Goal: Task Accomplishment & Management: Manage account settings

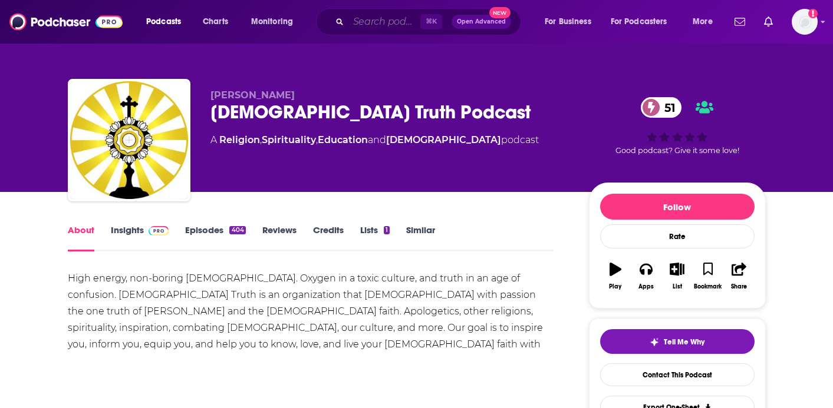
click at [401, 24] on input "Search podcasts, credits, & more..." at bounding box center [384, 21] width 72 height 19
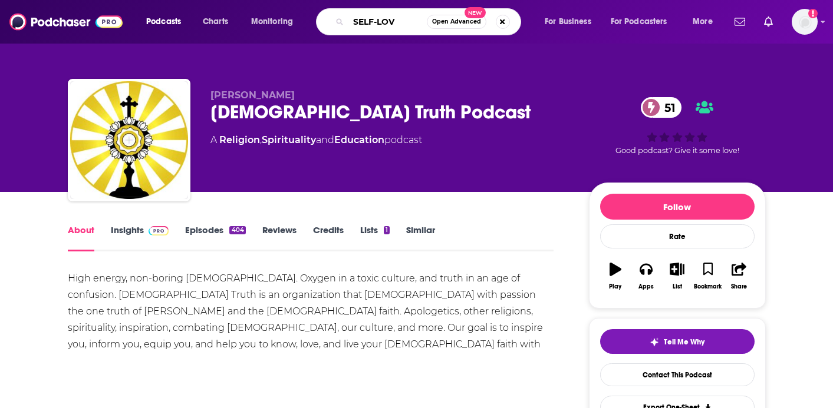
type input "SELF-LOVE"
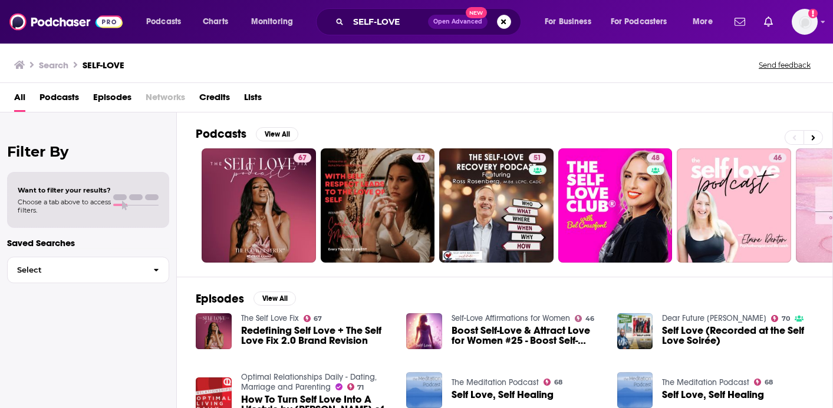
click at [68, 94] on span "Podcasts" at bounding box center [58, 100] width 39 height 24
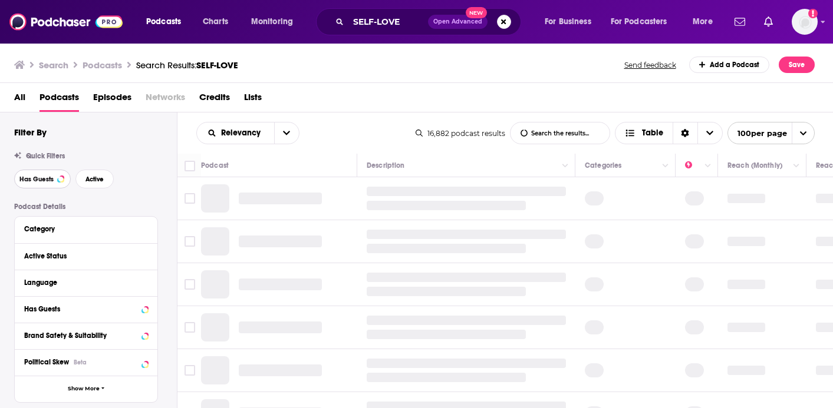
click at [50, 180] on span "Has Guests" at bounding box center [36, 179] width 34 height 6
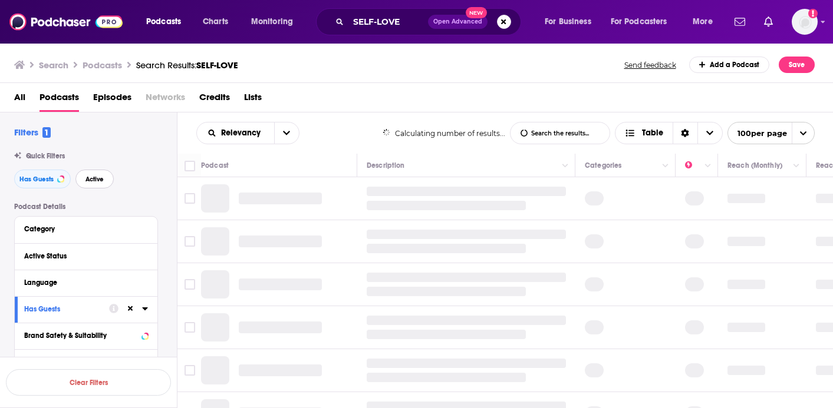
click at [98, 183] on span "Active" at bounding box center [94, 179] width 18 height 6
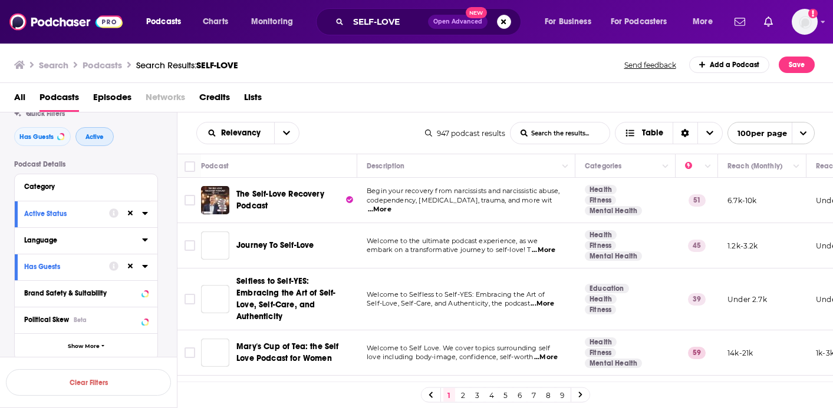
scroll to position [45, 0]
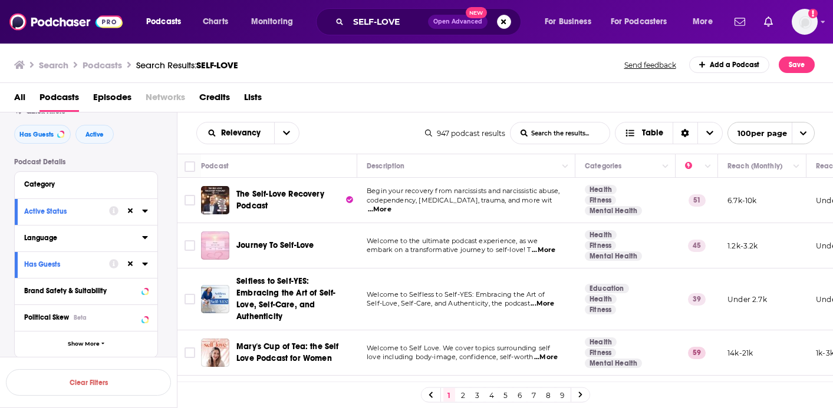
click at [45, 245] on button "Language" at bounding box center [83, 237] width 118 height 15
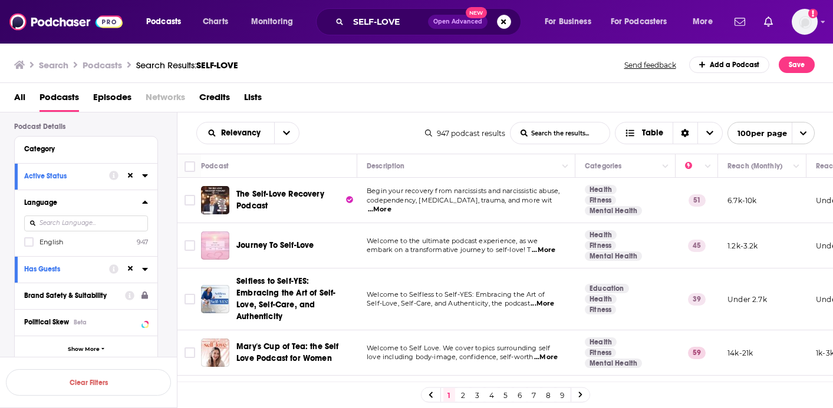
scroll to position [82, 0]
click at [23, 240] on div "Language English 947" at bounding box center [86, 221] width 143 height 67
click at [28, 242] on icon at bounding box center [28, 240] width 7 height 7
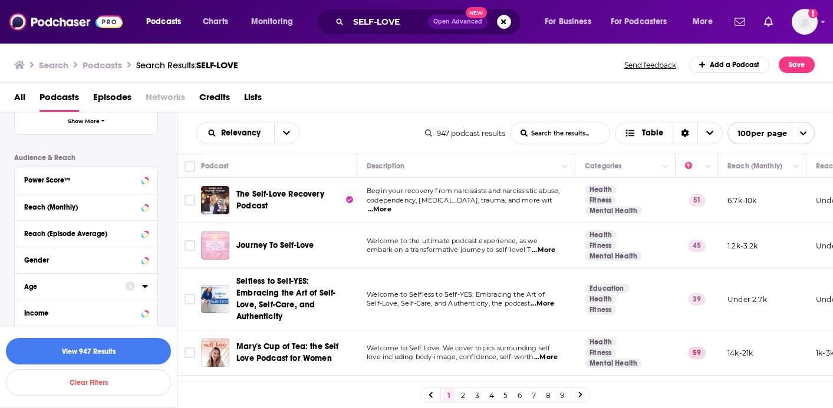
scroll to position [309, 0]
click at [67, 352] on button "View 947 Results" at bounding box center [88, 351] width 165 height 27
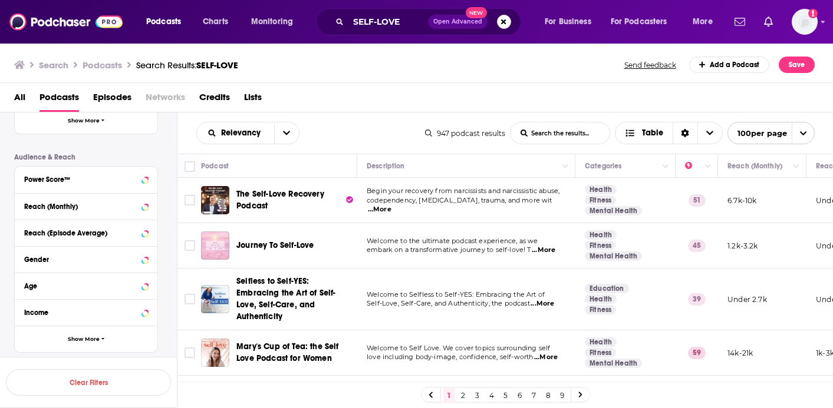
click at [391, 206] on span "...More" at bounding box center [380, 209] width 24 height 9
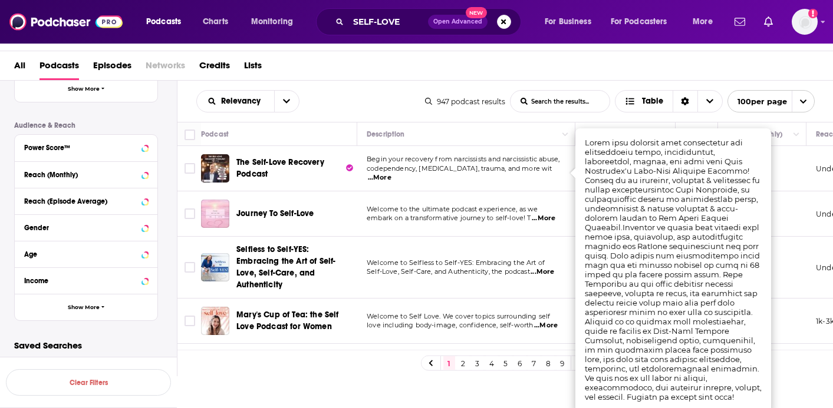
scroll to position [29, 0]
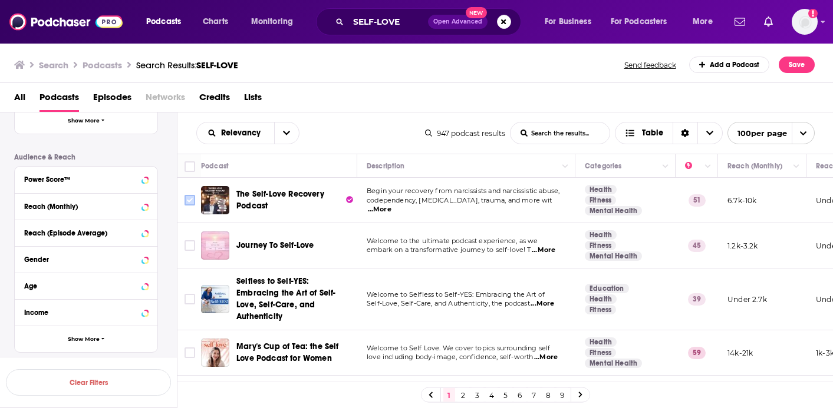
scroll to position [0, 0]
click at [186, 199] on input "Toggle select row" at bounding box center [189, 200] width 11 height 11
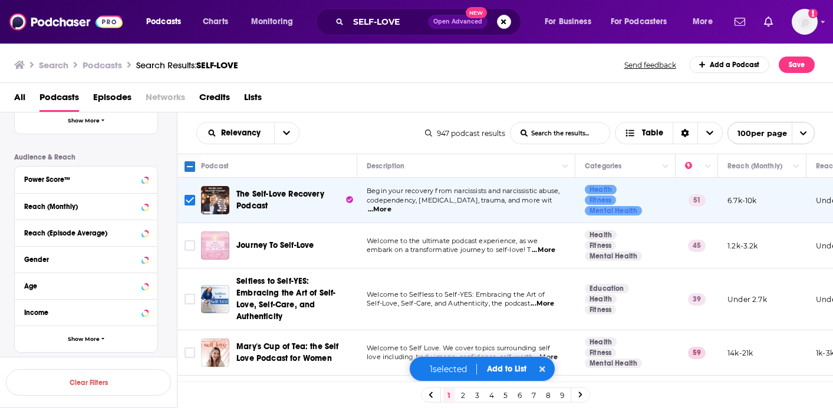
click at [192, 203] on input "Toggle select row" at bounding box center [189, 200] width 11 height 11
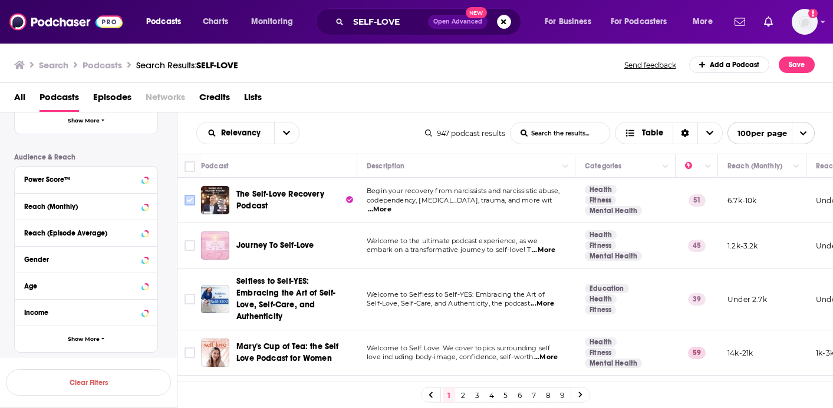
click at [189, 197] on input "Toggle select row" at bounding box center [189, 200] width 11 height 11
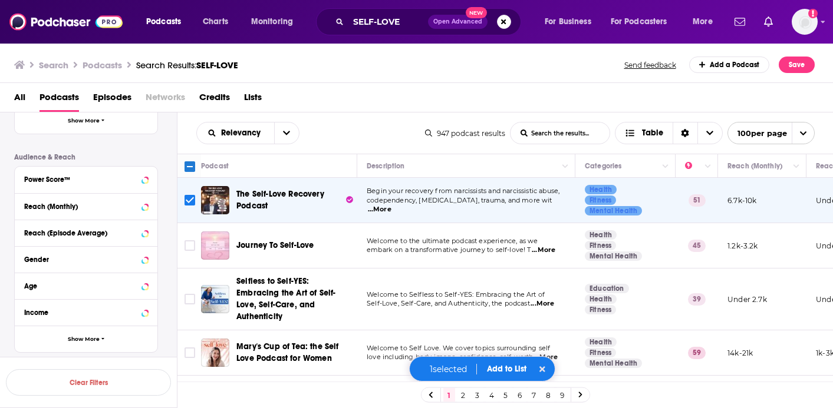
click at [549, 252] on span "...More" at bounding box center [544, 250] width 24 height 9
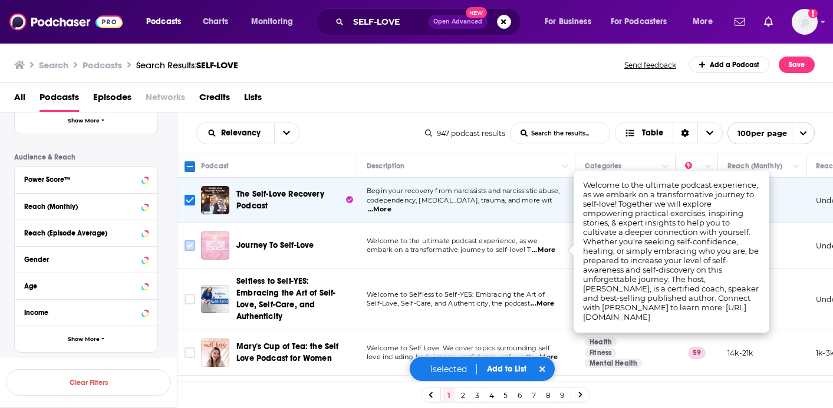
click at [193, 248] on input "Toggle select row" at bounding box center [189, 245] width 11 height 11
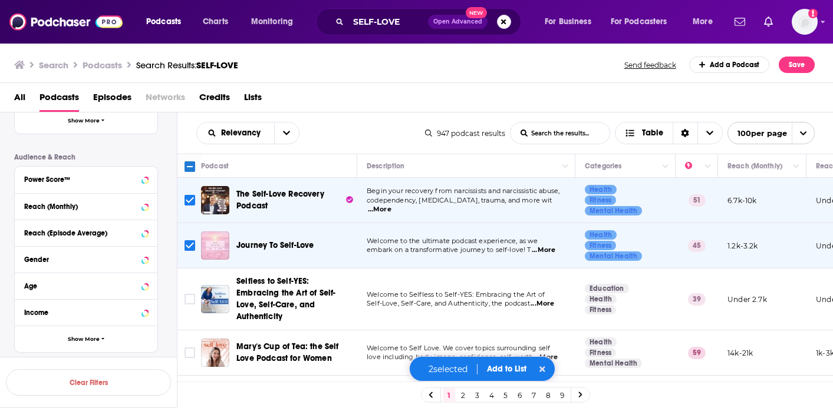
click at [549, 299] on span "...More" at bounding box center [542, 303] width 24 height 9
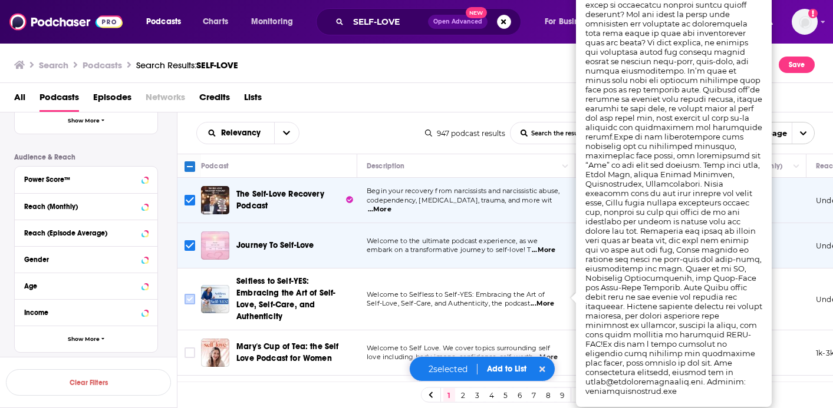
click at [190, 294] on input "Toggle select row" at bounding box center [189, 299] width 11 height 11
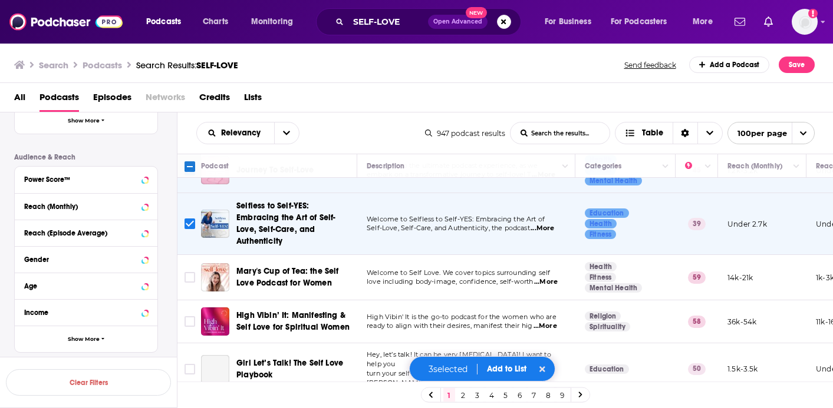
scroll to position [77, 0]
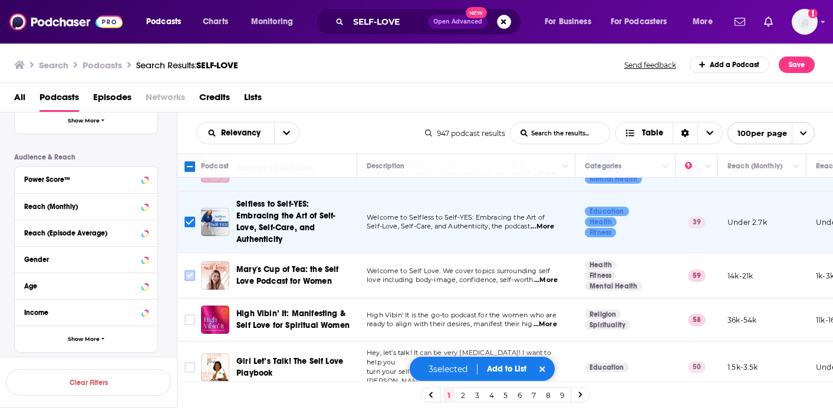
click at [191, 271] on input "Toggle select row" at bounding box center [189, 276] width 11 height 11
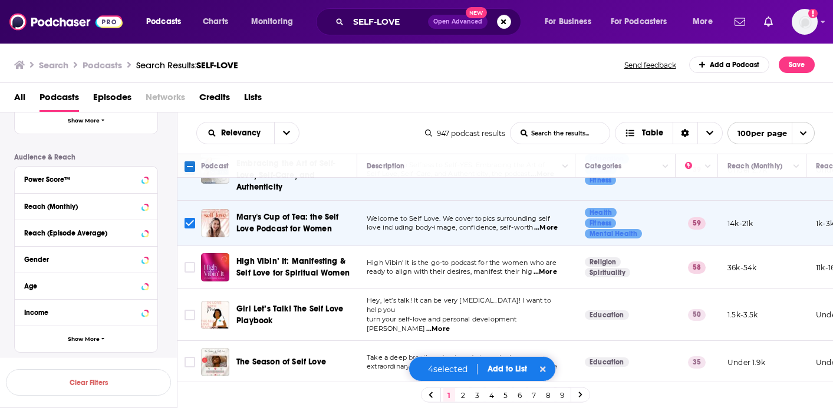
scroll to position [141, 0]
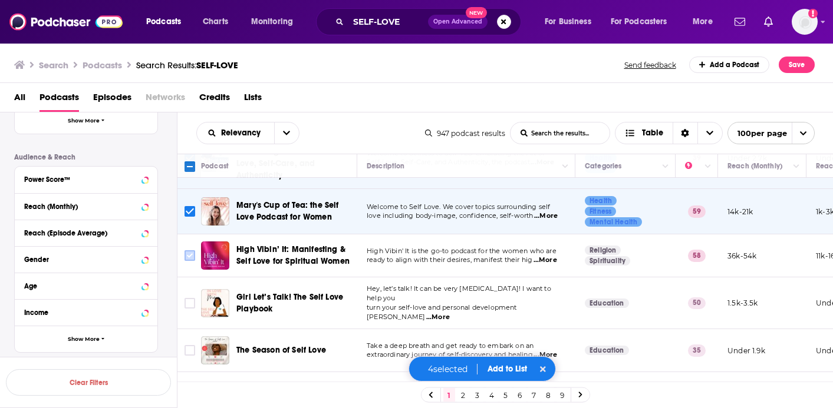
click at [193, 251] on input "Toggle select row" at bounding box center [189, 256] width 11 height 11
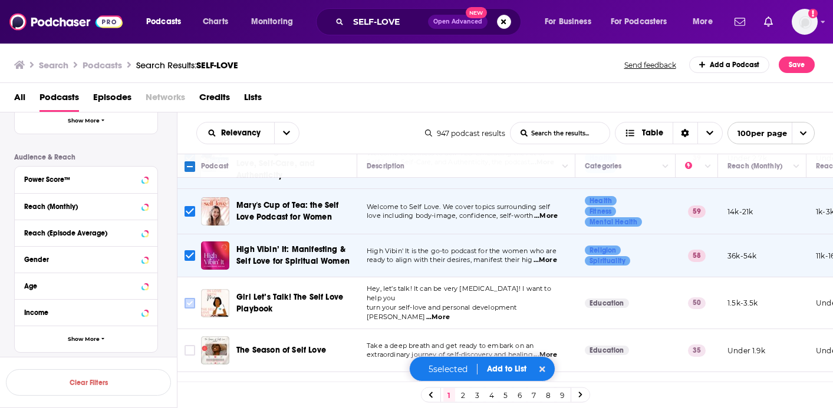
click at [190, 298] on input "Toggle select row" at bounding box center [189, 303] width 11 height 11
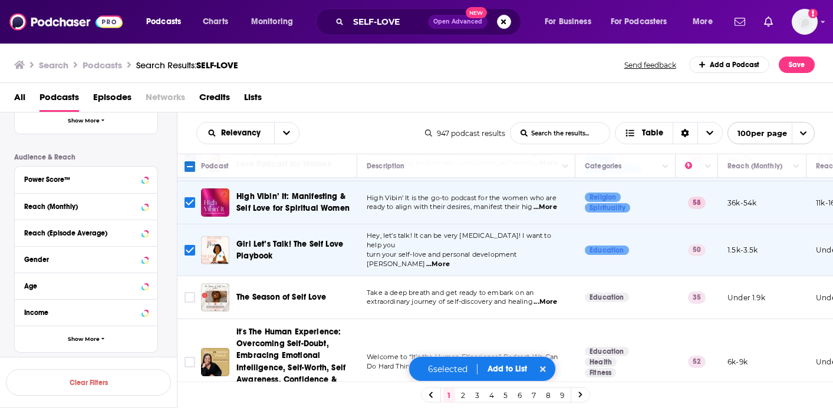
scroll to position [199, 0]
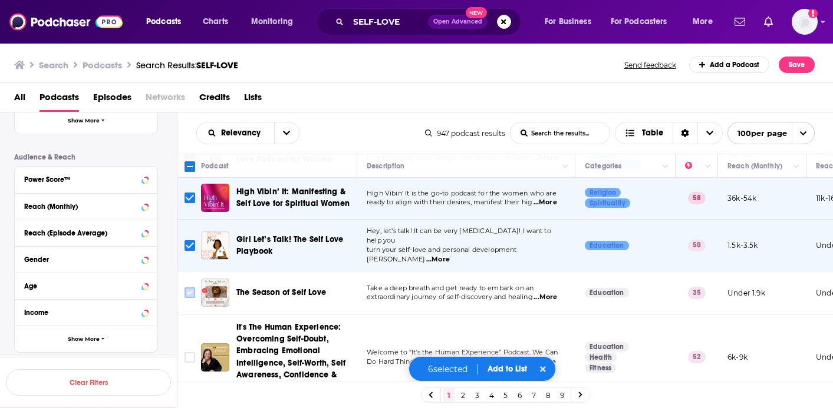
click at [189, 288] on input "Toggle select row" at bounding box center [189, 293] width 11 height 11
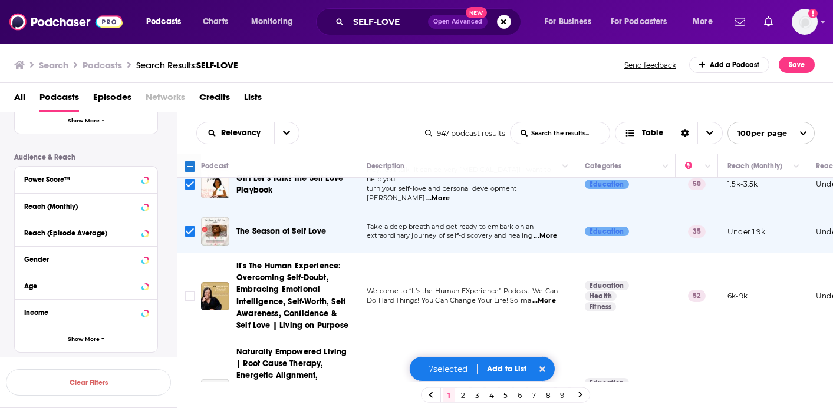
scroll to position [284, 0]
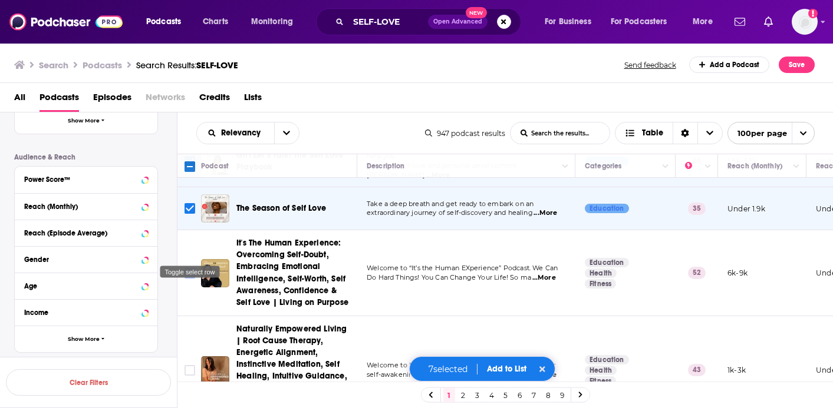
click at [192, 268] on input "Toggle select row" at bounding box center [189, 273] width 11 height 11
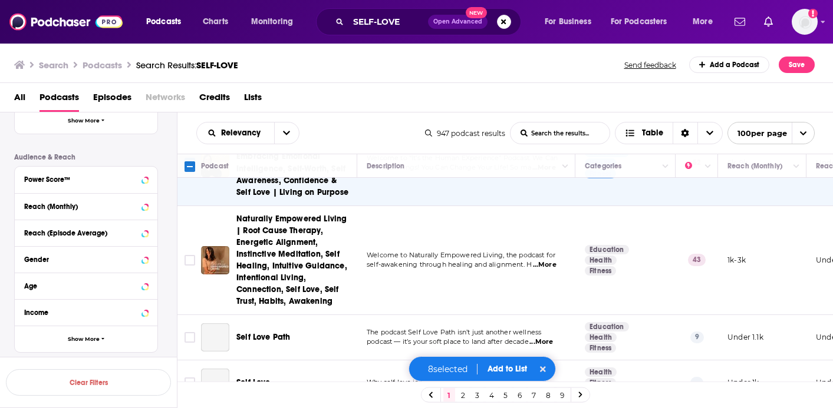
scroll to position [402, 0]
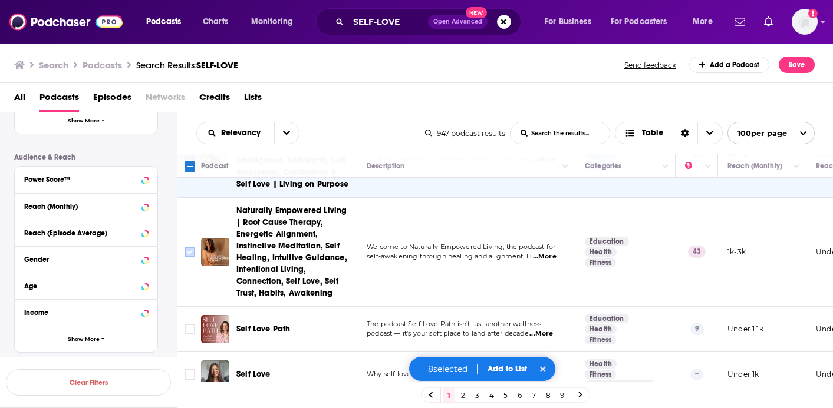
click at [188, 247] on input "Toggle select row" at bounding box center [189, 252] width 11 height 11
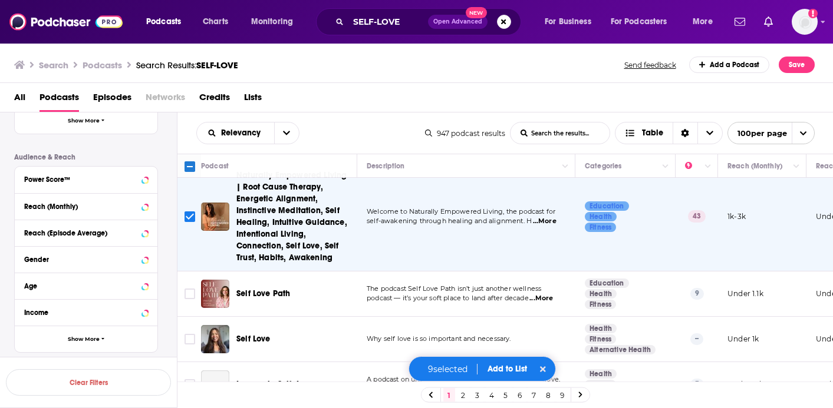
scroll to position [457, 0]
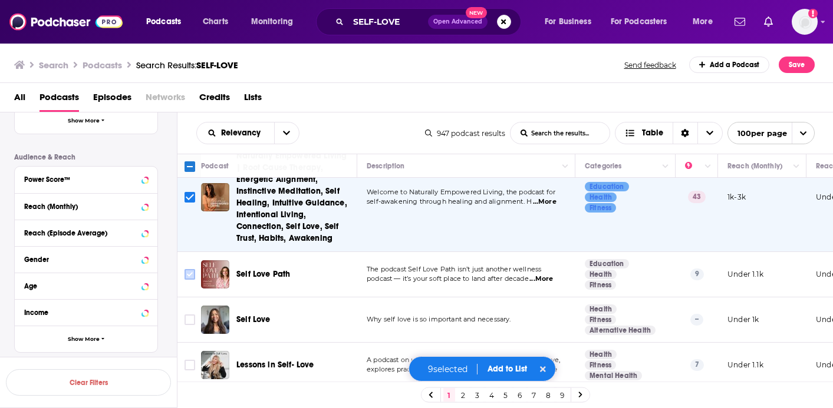
click at [187, 269] on input "Toggle select row" at bounding box center [189, 274] width 11 height 11
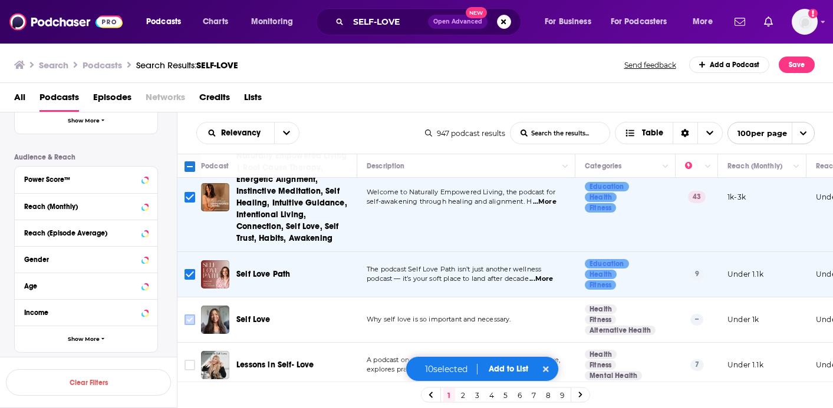
click at [192, 315] on input "Toggle select row" at bounding box center [189, 320] width 11 height 11
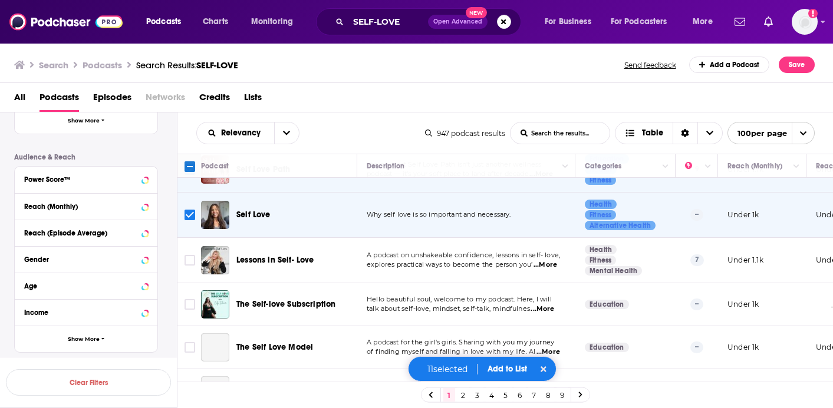
scroll to position [580, 0]
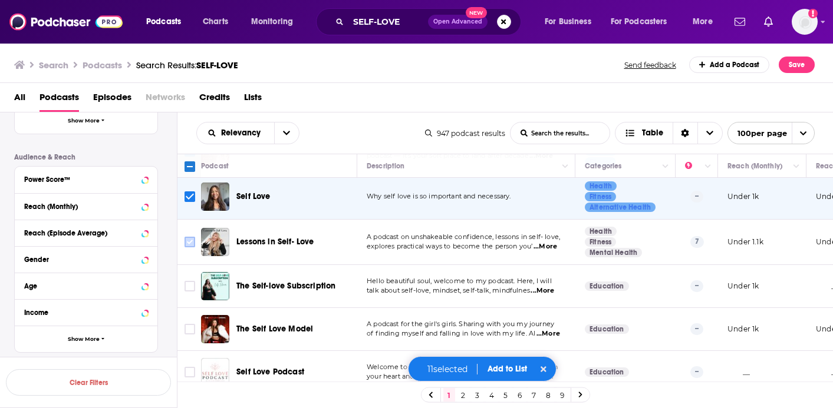
click at [189, 237] on input "Toggle select row" at bounding box center [189, 242] width 11 height 11
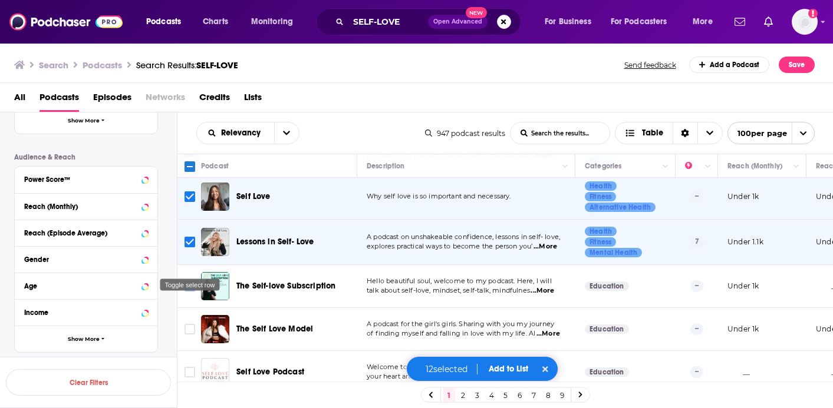
click at [189, 281] on input "Toggle select row" at bounding box center [189, 286] width 11 height 11
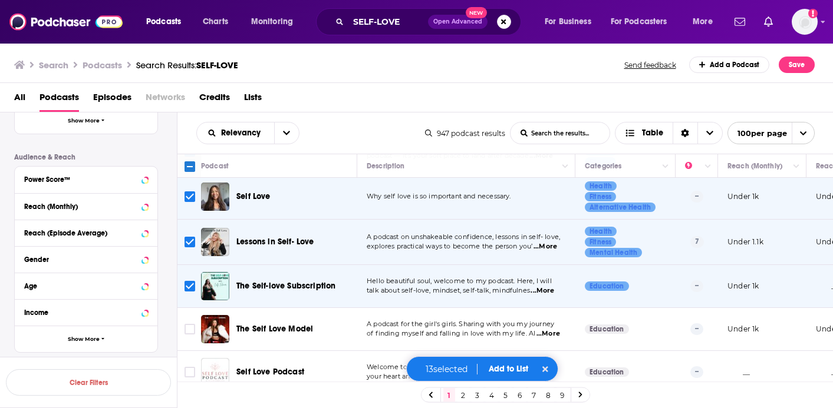
click at [546, 329] on span "...More" at bounding box center [548, 333] width 24 height 9
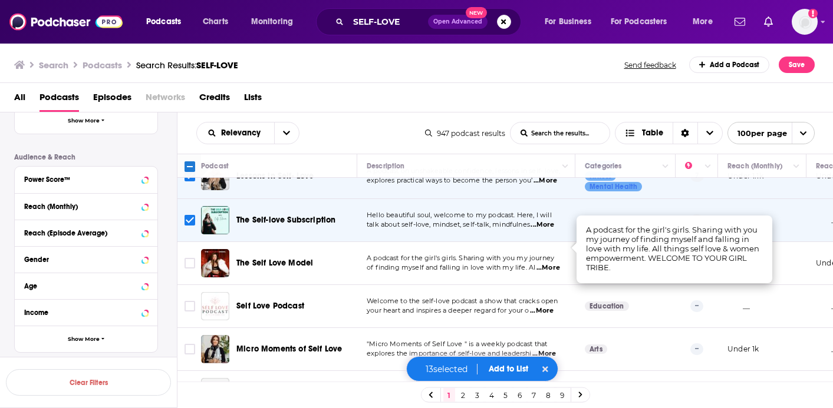
scroll to position [647, 0]
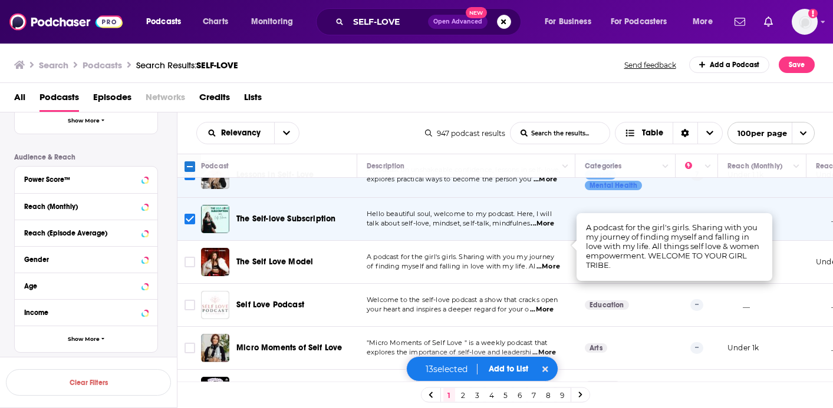
click at [324, 327] on td "Micro Moments of Self Love" at bounding box center [279, 348] width 156 height 43
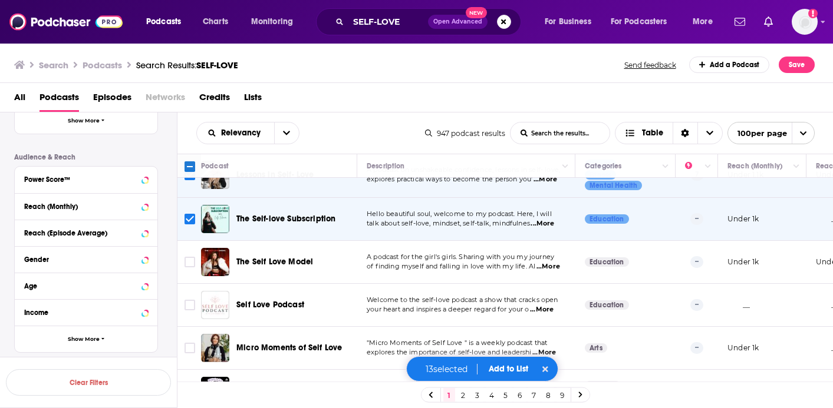
click at [548, 305] on span "...More" at bounding box center [542, 309] width 24 height 9
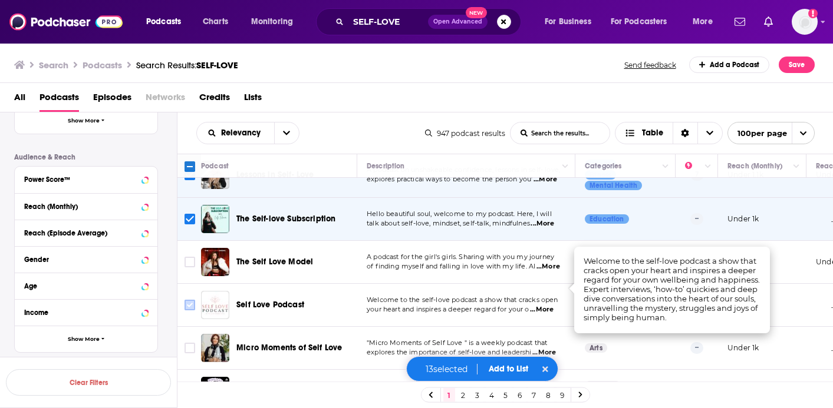
click at [187, 300] on input "Toggle select row" at bounding box center [189, 305] width 11 height 11
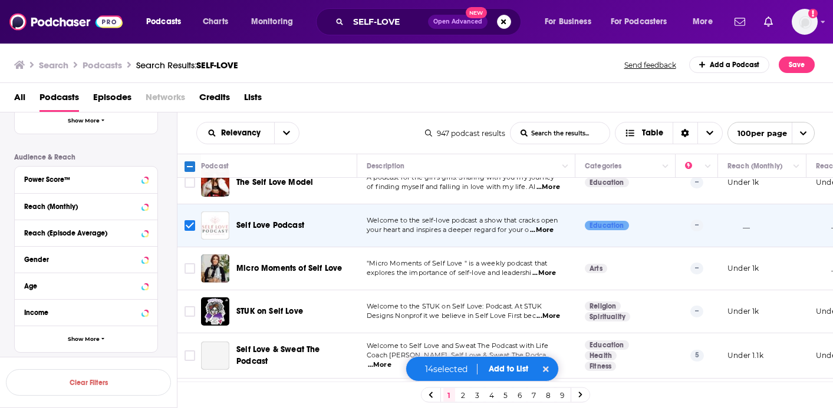
scroll to position [730, 0]
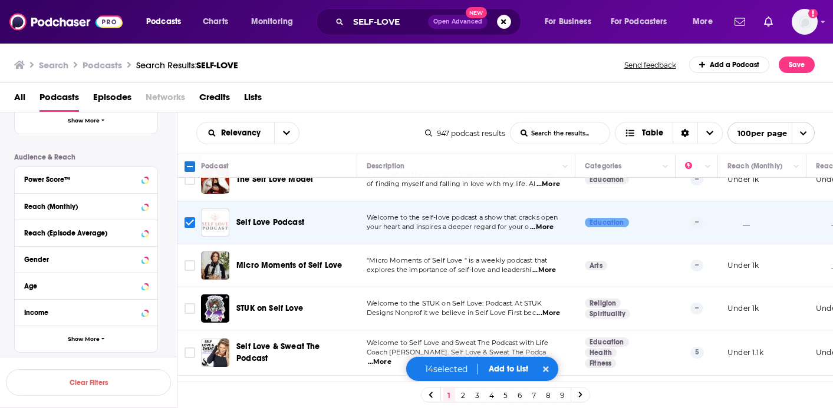
click at [549, 266] on span "...More" at bounding box center [544, 270] width 24 height 9
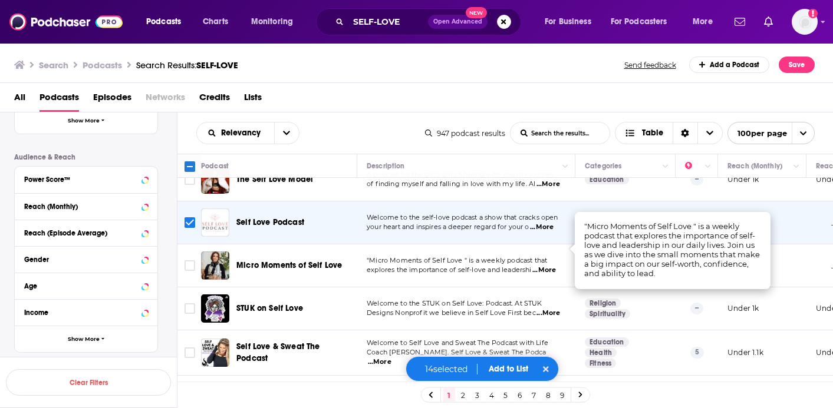
click at [549, 266] on span "...More" at bounding box center [544, 270] width 24 height 9
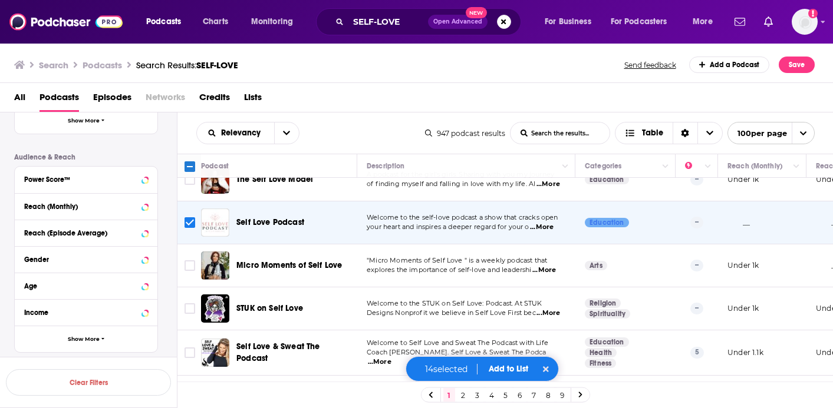
click at [547, 266] on span "...More" at bounding box center [544, 270] width 24 height 9
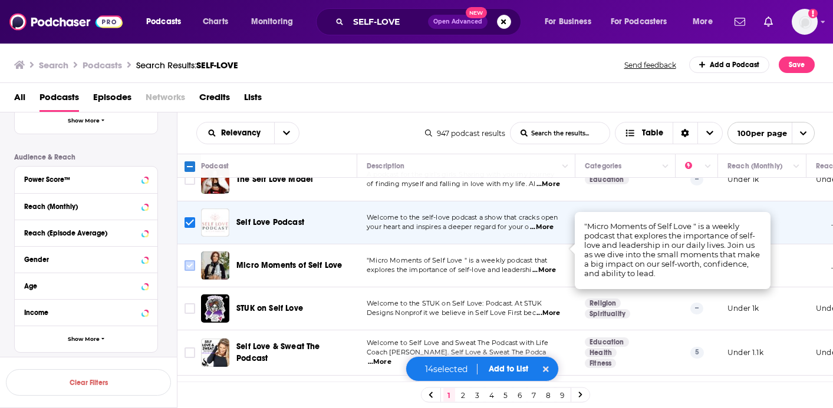
click at [184, 261] on input "Toggle select row" at bounding box center [189, 266] width 11 height 11
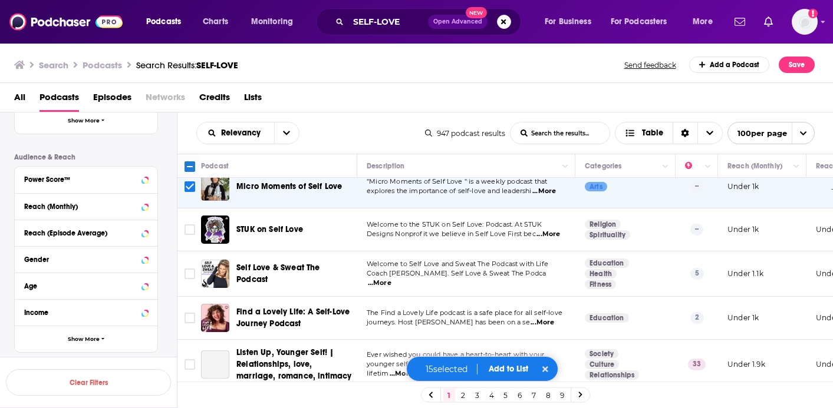
scroll to position [813, 0]
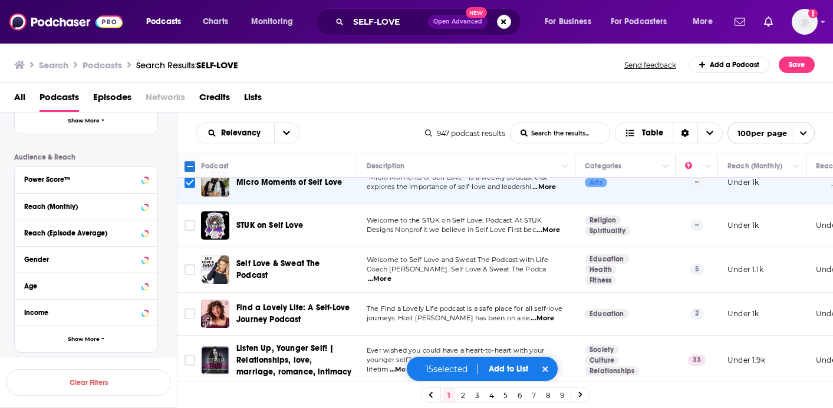
click at [391, 275] on span "...More" at bounding box center [380, 279] width 24 height 9
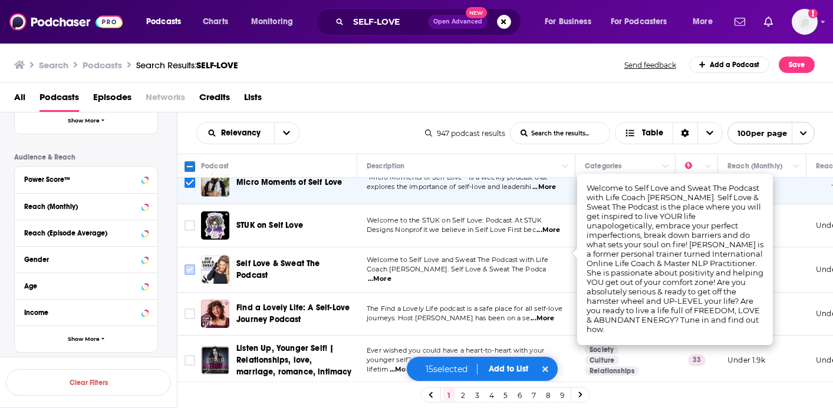
click at [189, 265] on input "Toggle select row" at bounding box center [189, 270] width 11 height 11
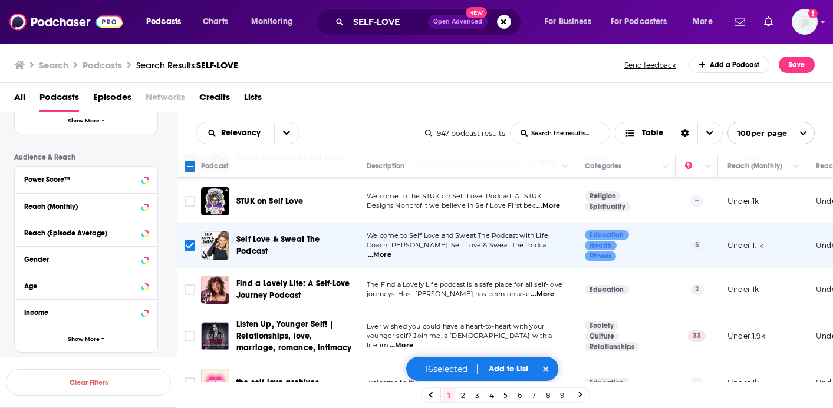
scroll to position [839, 0]
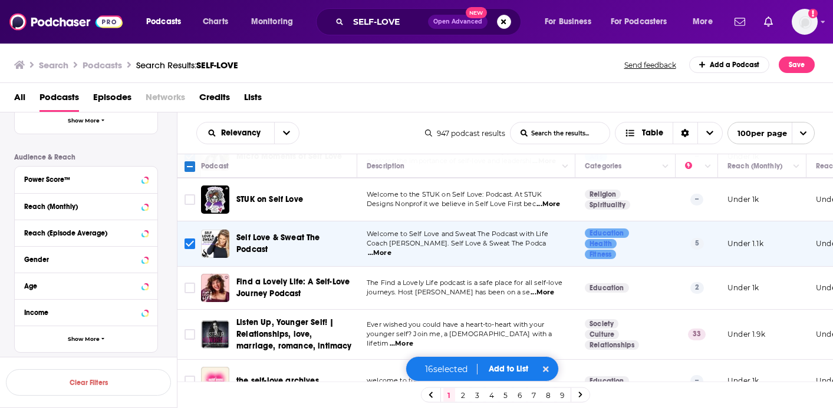
click at [546, 288] on span "...More" at bounding box center [542, 292] width 24 height 9
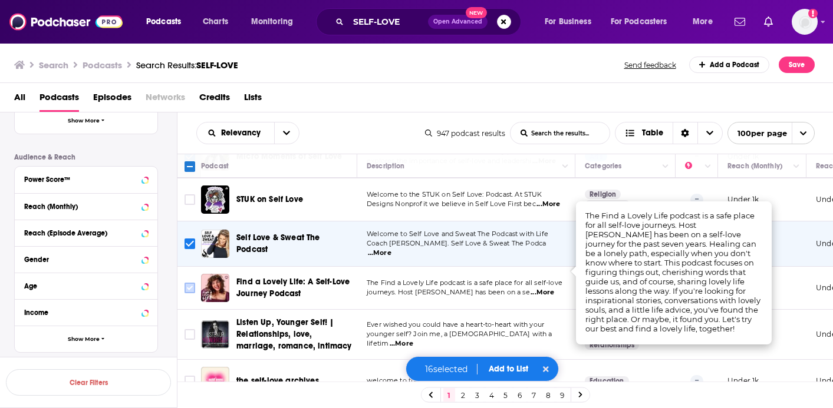
click at [184, 281] on icon "Toggle select row" at bounding box center [190, 288] width 14 height 14
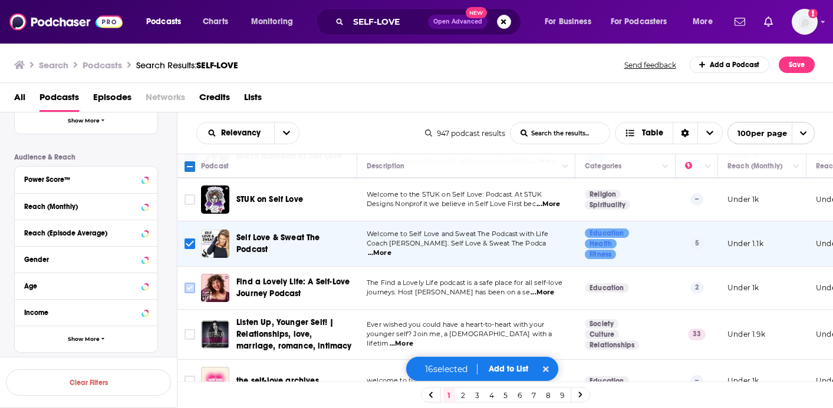
click at [190, 283] on input "Toggle select row" at bounding box center [189, 288] width 11 height 11
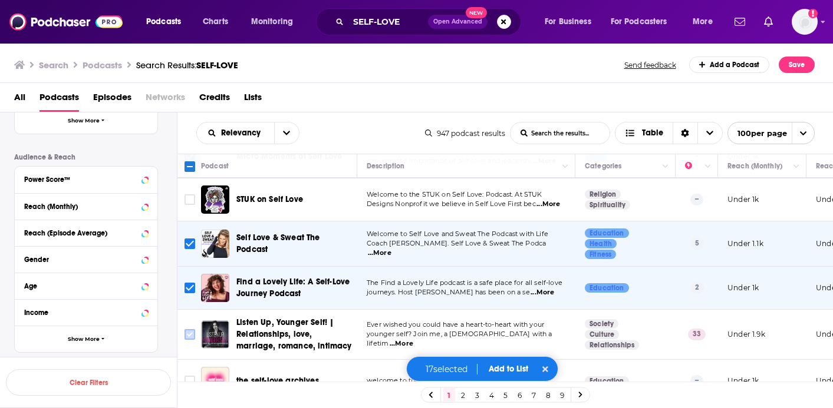
click at [190, 329] on input "Toggle select row" at bounding box center [189, 334] width 11 height 11
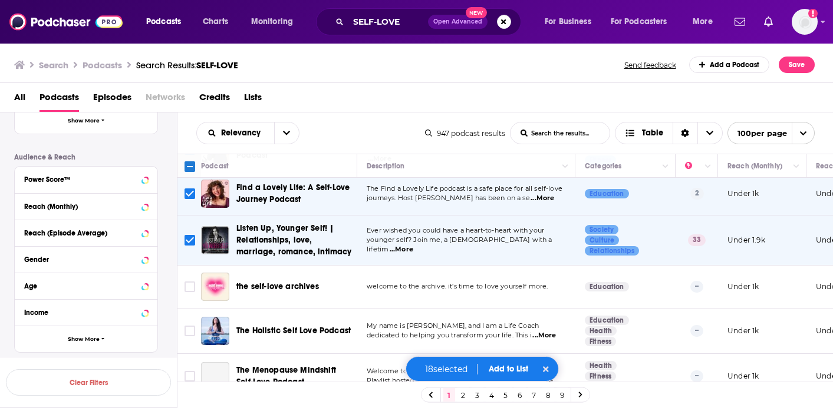
scroll to position [939, 0]
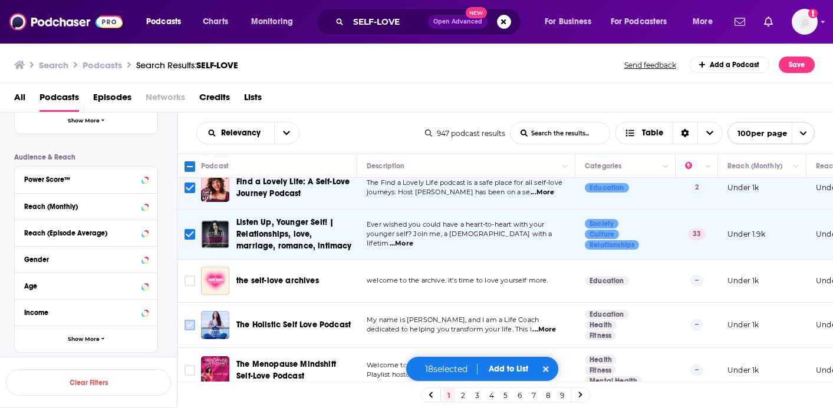
click at [189, 320] on input "Toggle select row" at bounding box center [189, 325] width 11 height 11
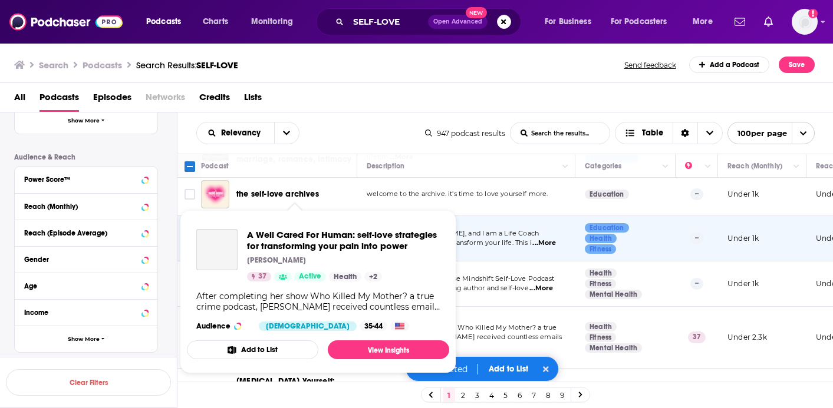
scroll to position [1027, 0]
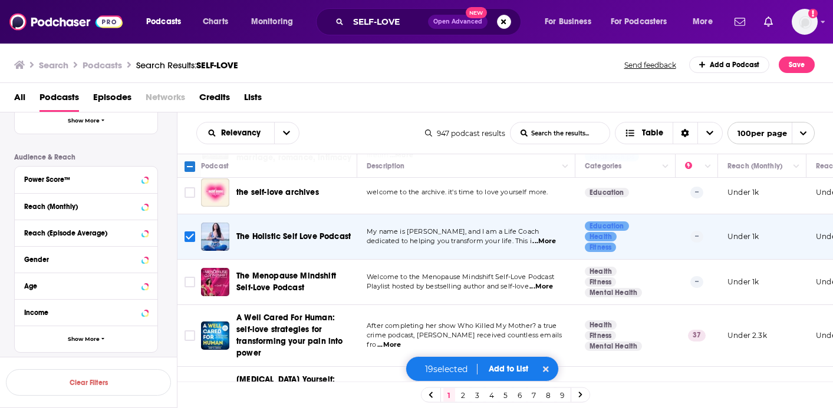
click at [553, 282] on span "...More" at bounding box center [541, 286] width 24 height 9
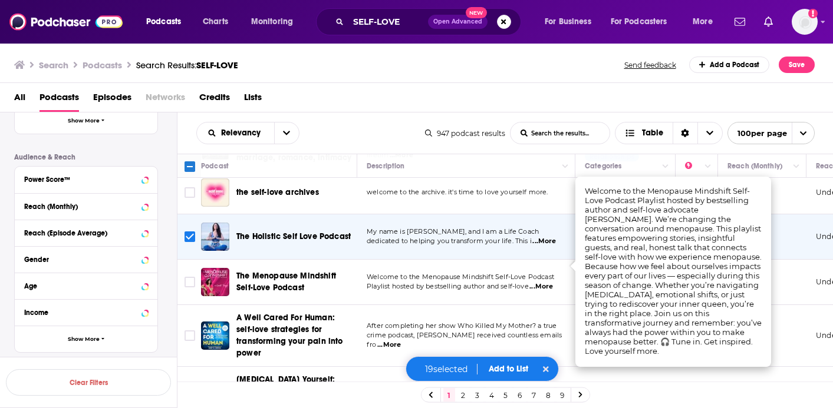
click at [401, 341] on span "...More" at bounding box center [389, 345] width 24 height 9
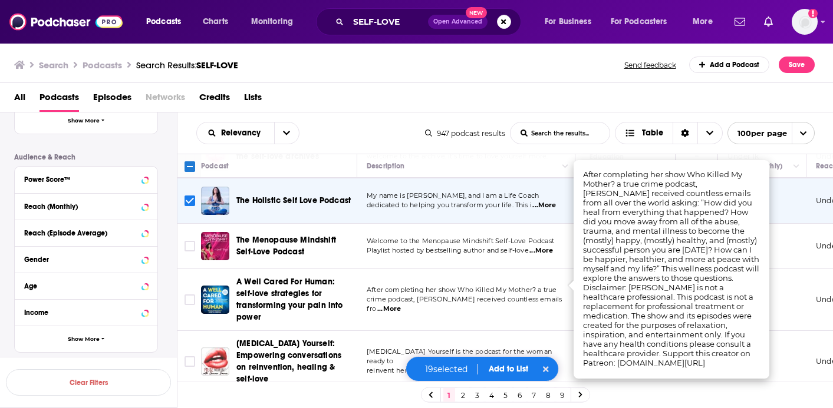
scroll to position [1060, 0]
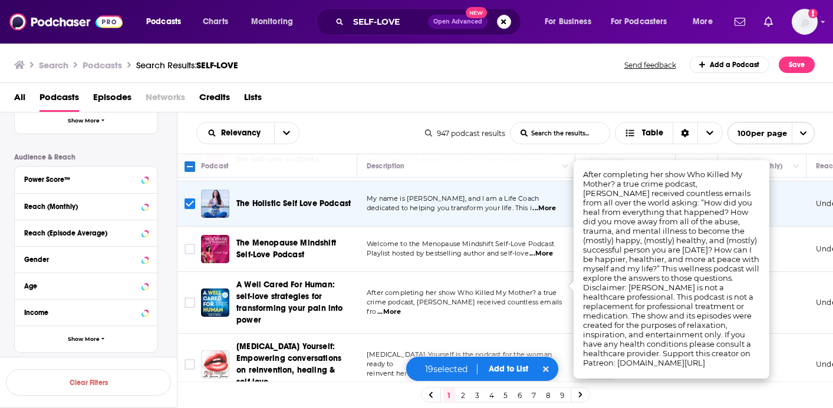
click at [428, 301] on td "After completing her show Who Killed My Mother? a true crime podcast, [PERSON_N…" at bounding box center [466, 303] width 218 height 62
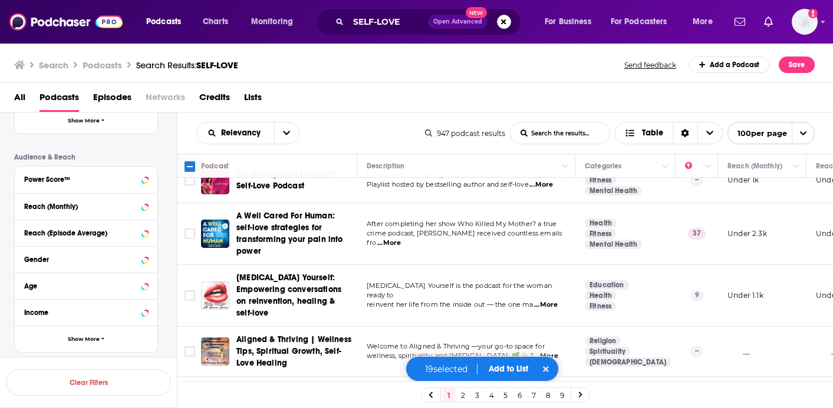
scroll to position [1132, 0]
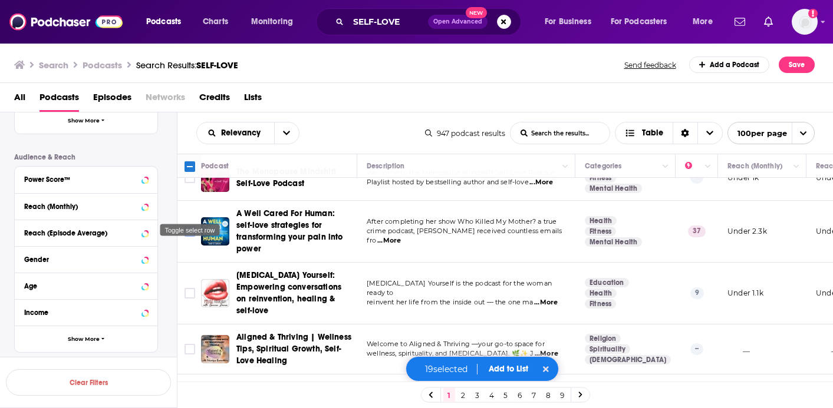
click at [186, 226] on input "Toggle select row" at bounding box center [189, 231] width 11 height 11
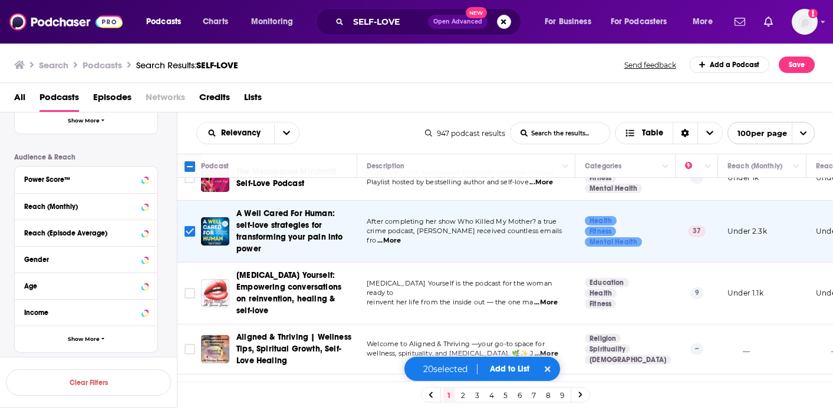
click at [190, 226] on input "Toggle select row" at bounding box center [189, 231] width 11 height 11
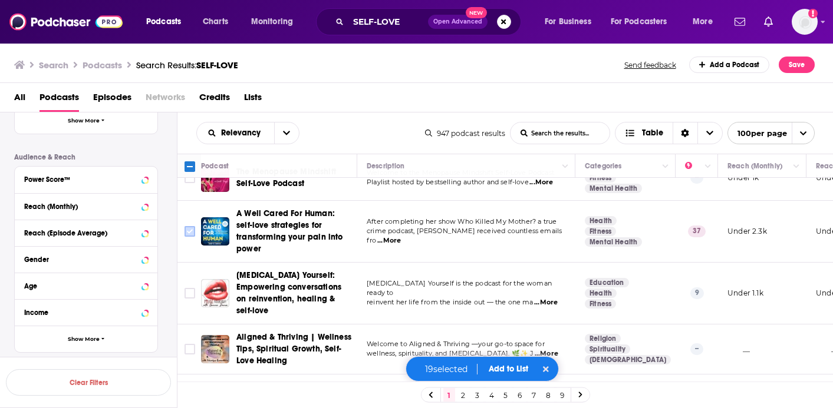
click at [191, 226] on input "Toggle select row" at bounding box center [189, 231] width 11 height 11
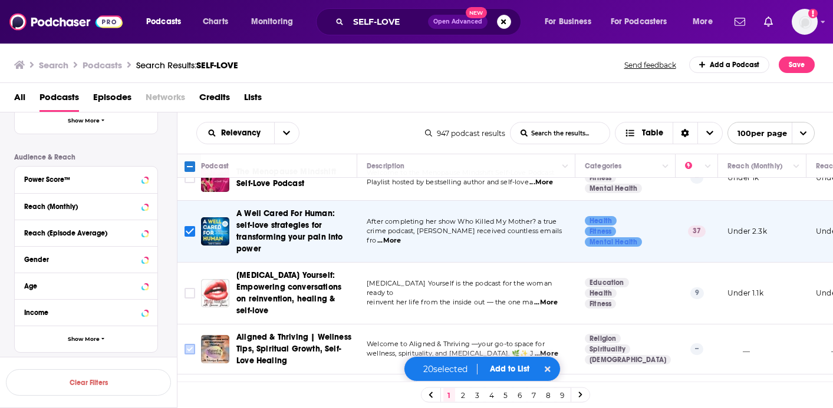
click at [184, 344] on input "Toggle select row" at bounding box center [189, 349] width 11 height 11
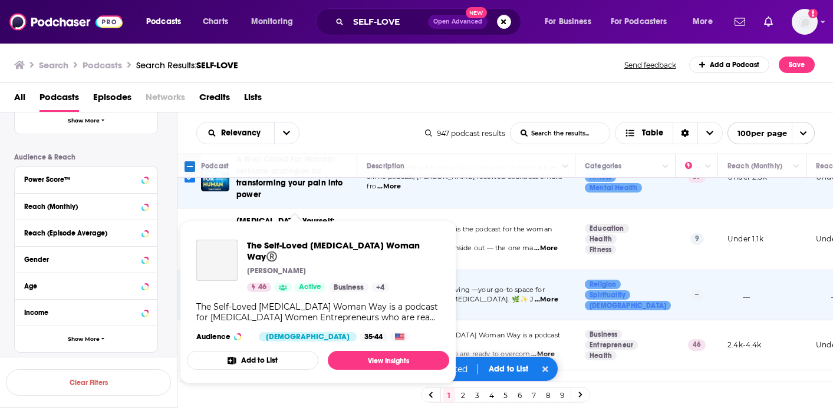
scroll to position [1194, 0]
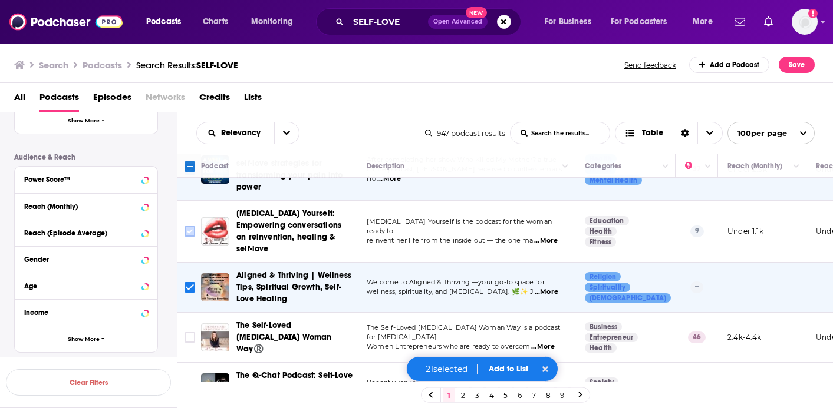
click at [188, 226] on input "Toggle select row" at bounding box center [189, 231] width 11 height 11
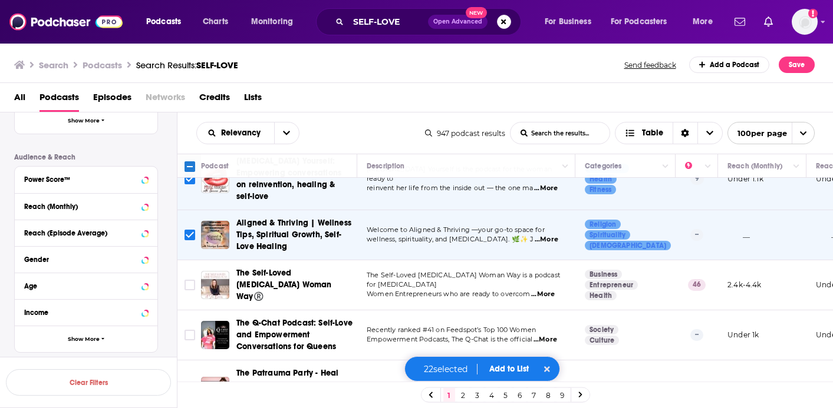
scroll to position [1312, 0]
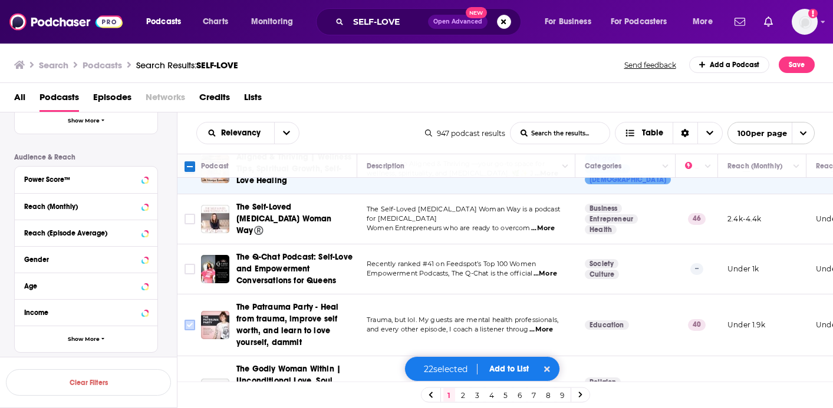
click at [188, 320] on input "Toggle select row" at bounding box center [189, 325] width 11 height 11
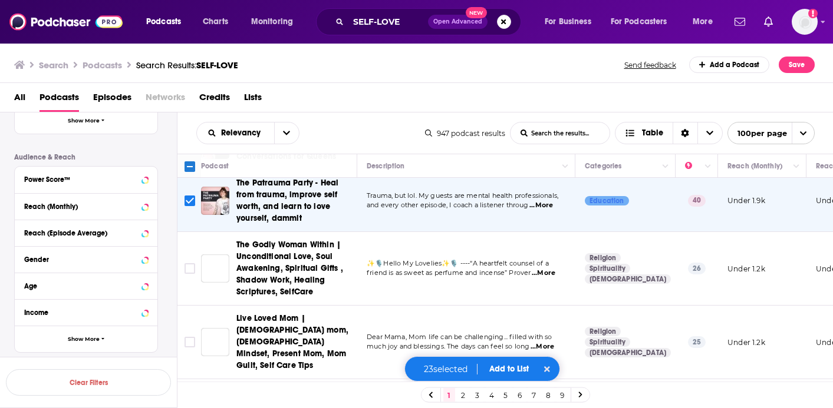
scroll to position [1444, 0]
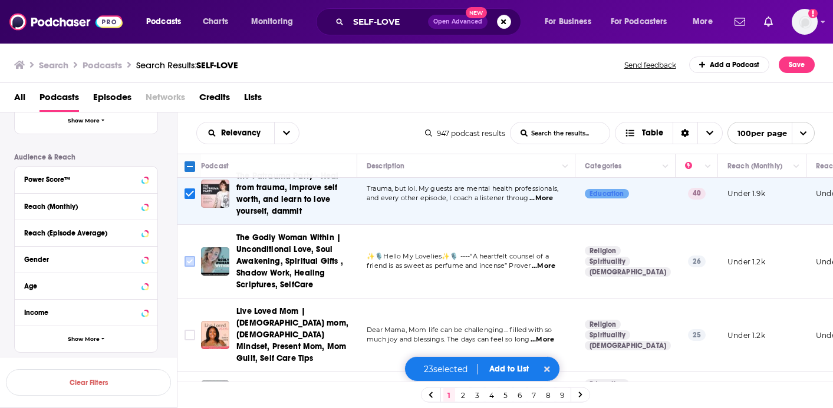
click at [193, 255] on icon "Toggle select row" at bounding box center [190, 262] width 14 height 14
click at [188, 256] on input "Toggle select row" at bounding box center [189, 261] width 11 height 11
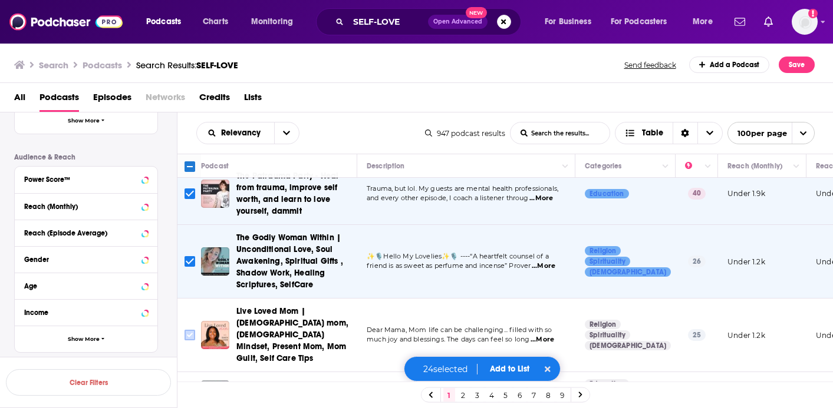
click at [186, 330] on input "Toggle select row" at bounding box center [189, 335] width 11 height 11
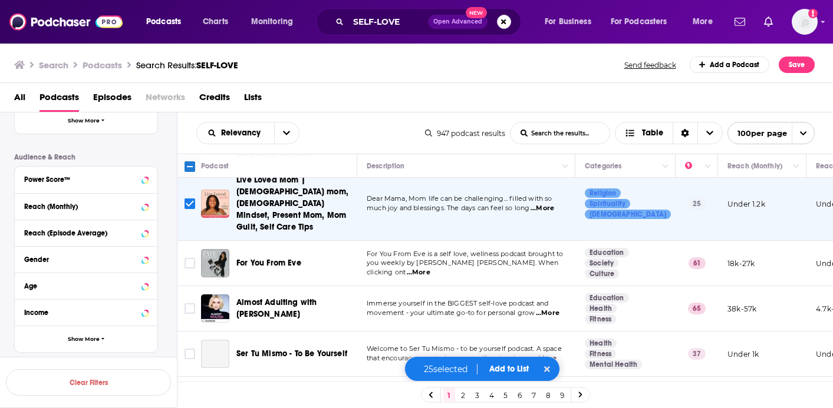
scroll to position [1587, 0]
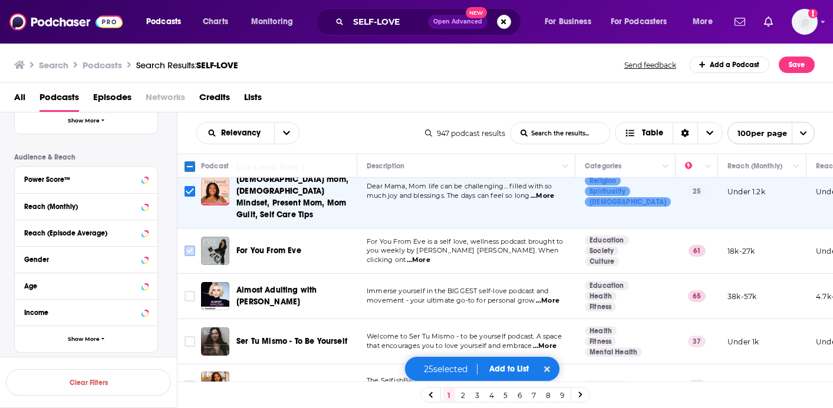
click at [193, 246] on input "Toggle select row" at bounding box center [189, 251] width 11 height 11
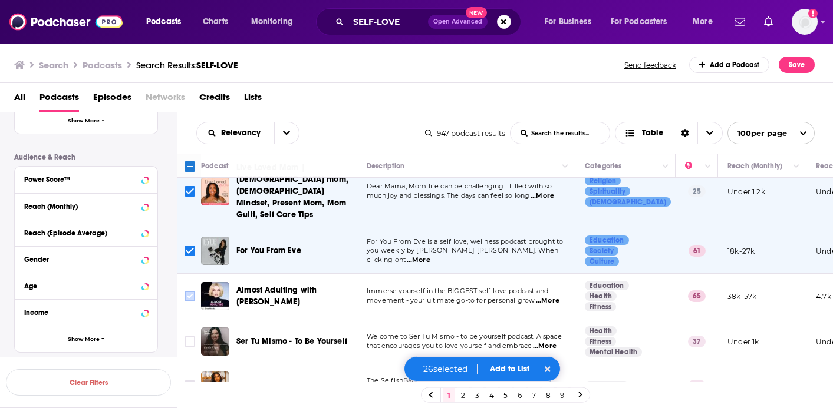
click at [189, 291] on input "Toggle select row" at bounding box center [189, 296] width 11 height 11
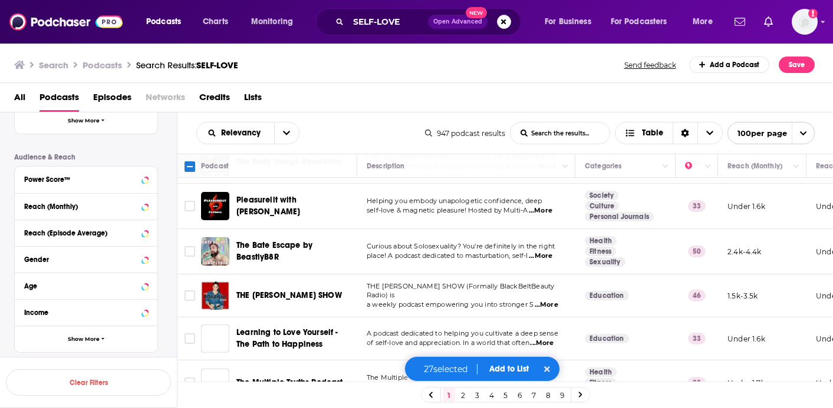
scroll to position [2032, 0]
click at [190, 333] on input "Toggle select row" at bounding box center [189, 338] width 11 height 11
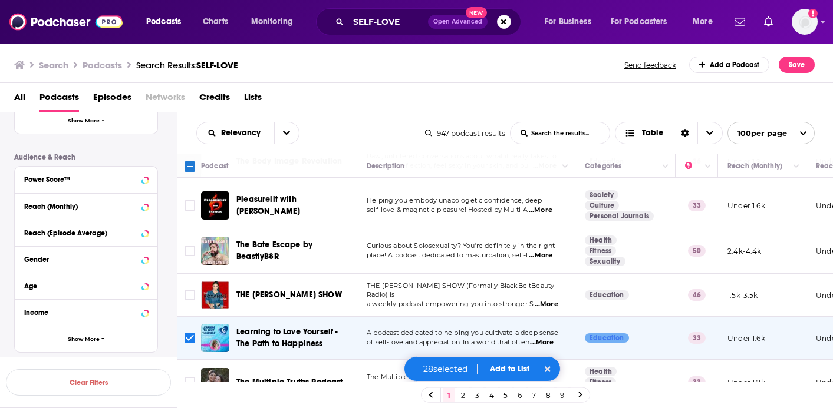
click at [551, 383] on span "...More" at bounding box center [542, 387] width 24 height 9
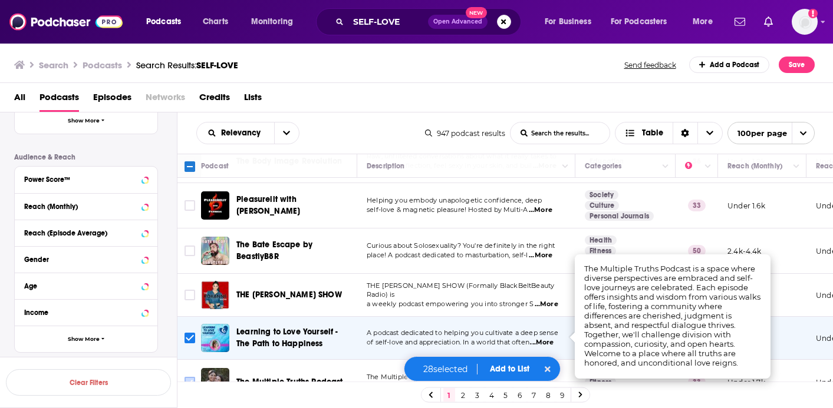
click at [193, 377] on input "Toggle select row" at bounding box center [189, 382] width 11 height 11
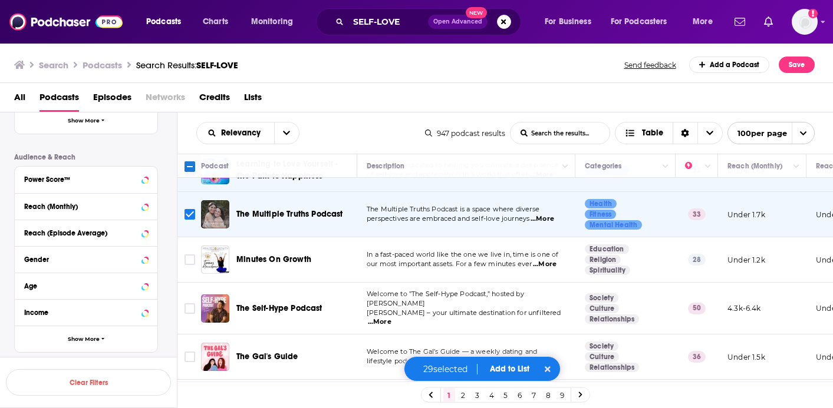
scroll to position [2201, 0]
click at [391, 317] on span "...More" at bounding box center [380, 321] width 24 height 9
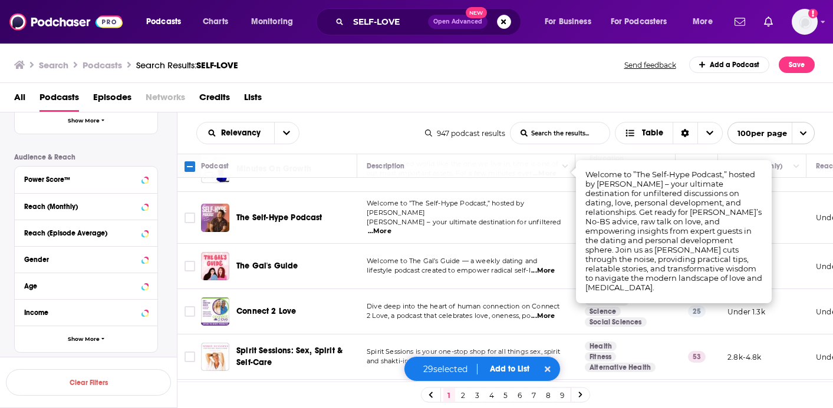
scroll to position [2292, 0]
click at [496, 334] on td "Spirit Sessions is your one-stop shop for all things sex, spirit and shakti-inf…" at bounding box center [466, 356] width 218 height 45
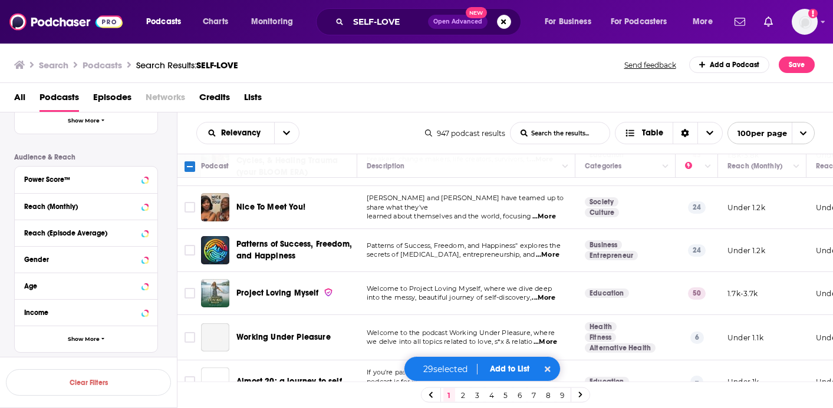
scroll to position [3376, 0]
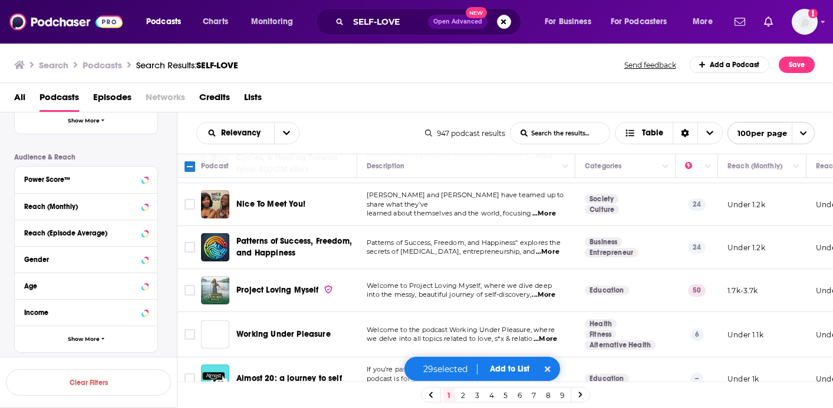
click at [546, 291] on span "...More" at bounding box center [544, 295] width 24 height 9
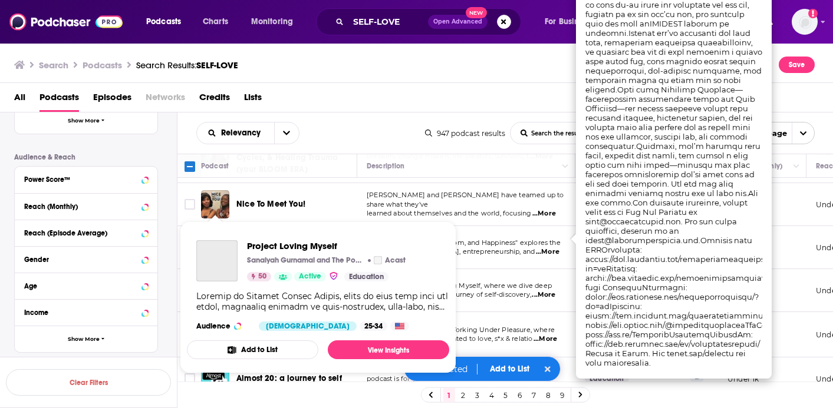
click at [193, 233] on div "Project Loving Myself [PERSON_NAME] and The Pod Network Entertainment Acast 50 …" at bounding box center [318, 286] width 262 height 110
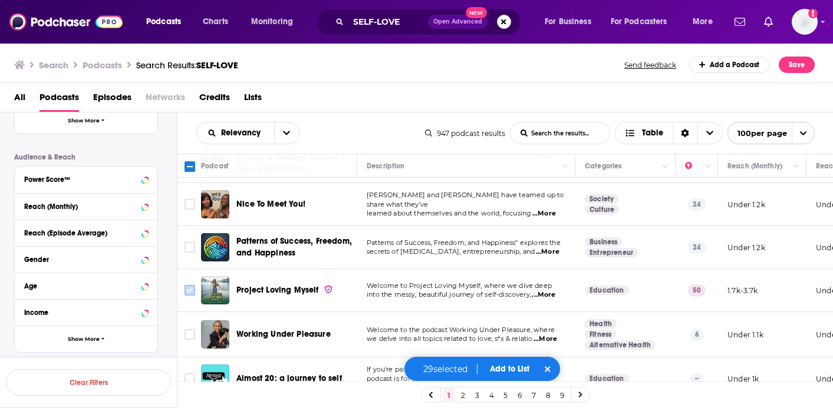
click at [190, 285] on input "Toggle select row" at bounding box center [189, 290] width 11 height 11
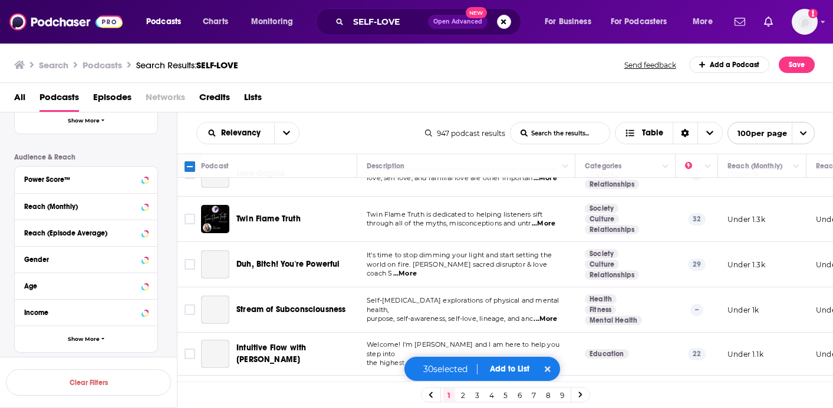
scroll to position [4174, 0]
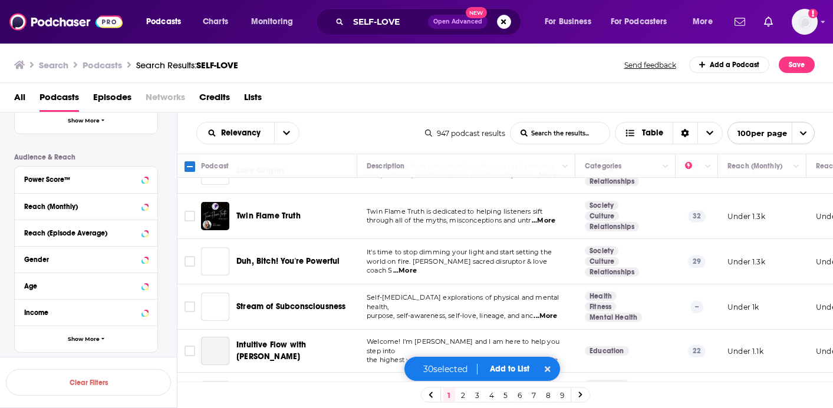
click at [500, 370] on button "Add to List" at bounding box center [509, 369] width 58 height 10
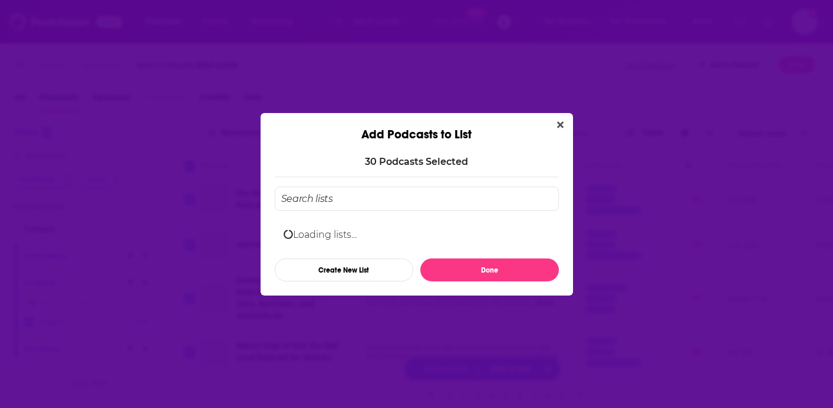
scroll to position [4174, 0]
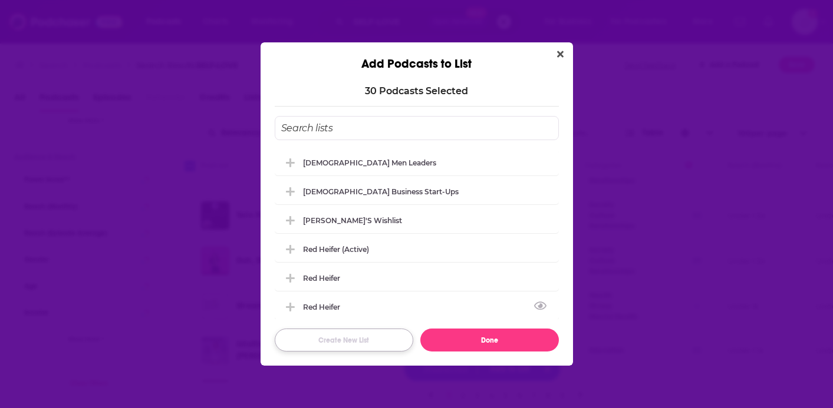
click at [368, 343] on button "Create New List" at bounding box center [344, 340] width 139 height 23
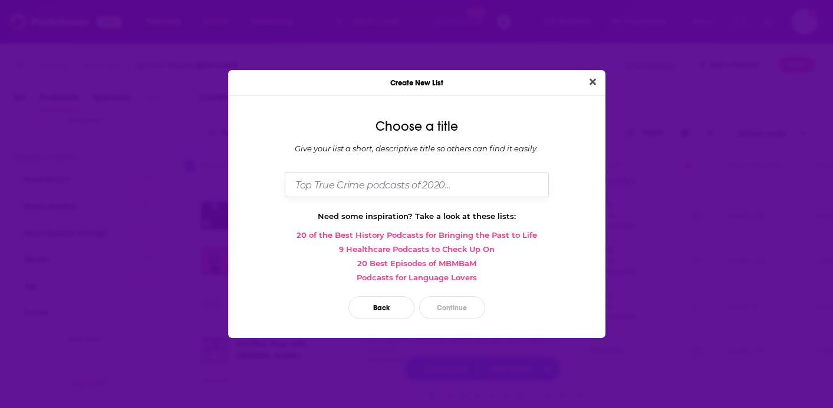
click at [386, 188] on input "Dialog" at bounding box center [417, 184] width 264 height 25
type input "Self-love"
click at [453, 304] on button "Continue" at bounding box center [452, 307] width 66 height 23
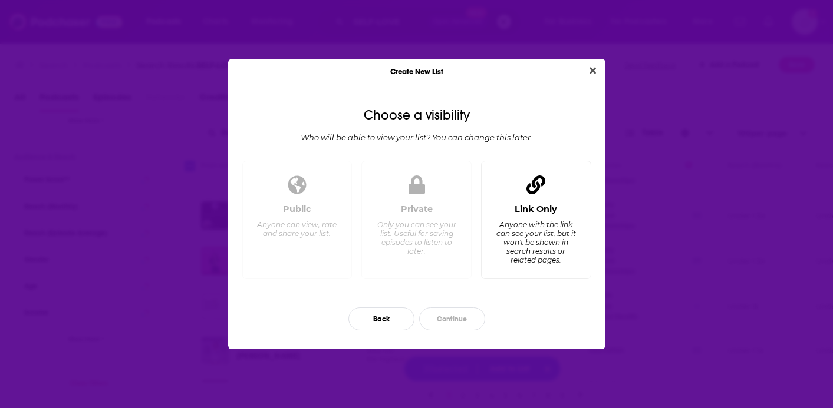
click at [529, 192] on icon "Dialog" at bounding box center [535, 185] width 19 height 19
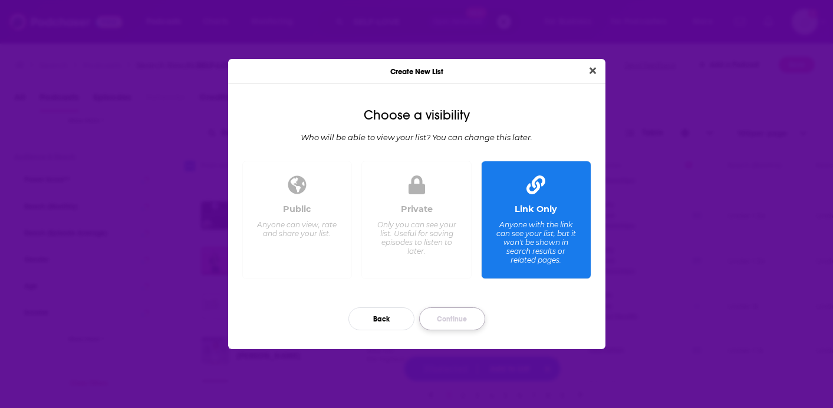
click at [447, 329] on button "Continue" at bounding box center [452, 319] width 66 height 23
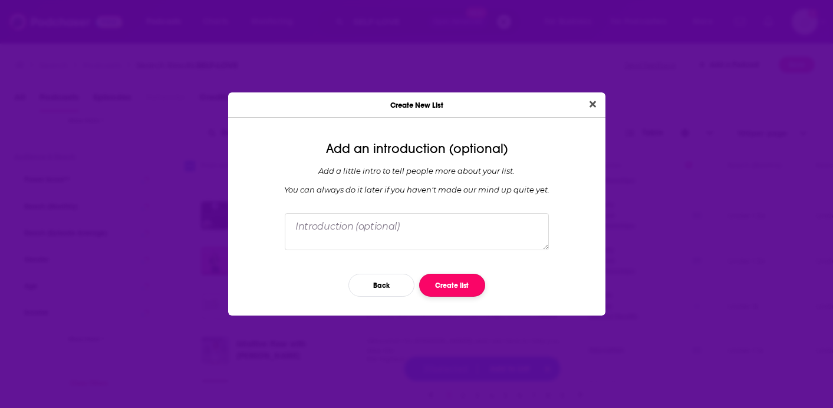
click at [457, 282] on button "Create list" at bounding box center [452, 285] width 66 height 23
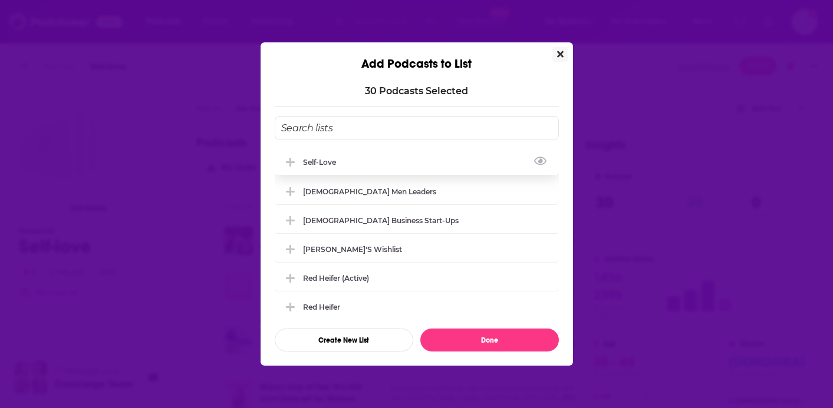
click at [452, 157] on div "Self-love" at bounding box center [417, 162] width 284 height 26
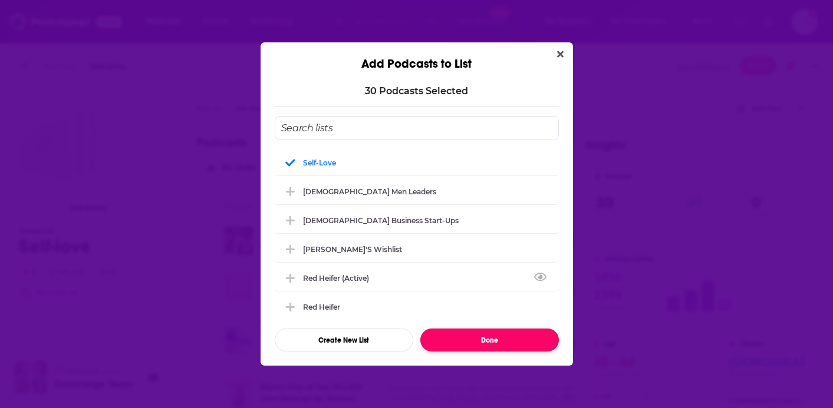
click at [469, 345] on button "Done" at bounding box center [489, 340] width 139 height 23
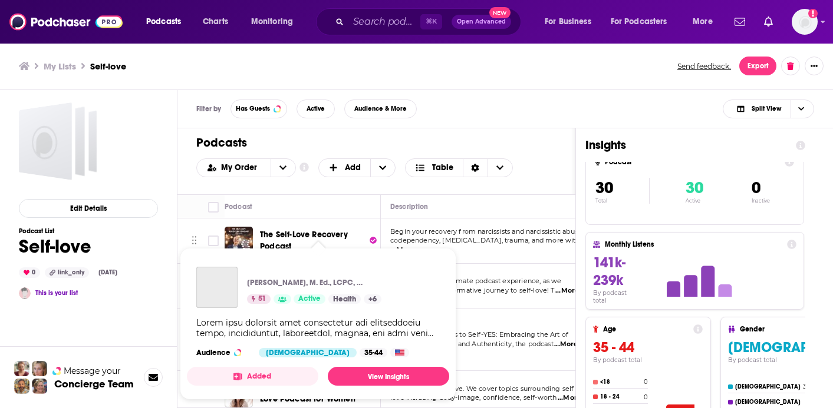
scroll to position [0, 2]
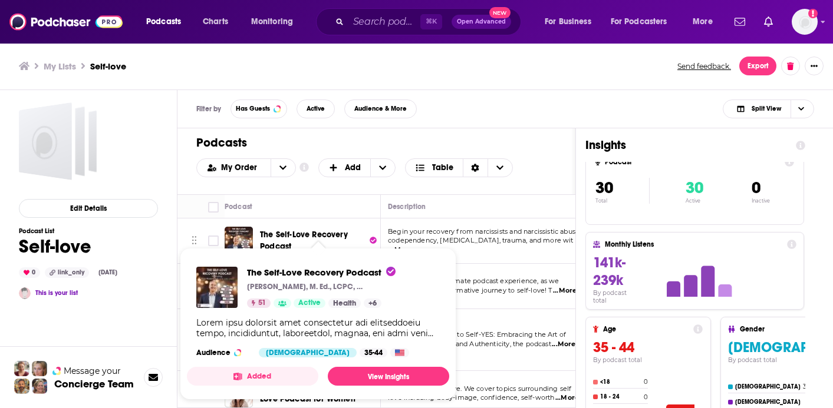
click at [307, 233] on span "The Self-Love Recovery Podcast" at bounding box center [304, 241] width 88 height 22
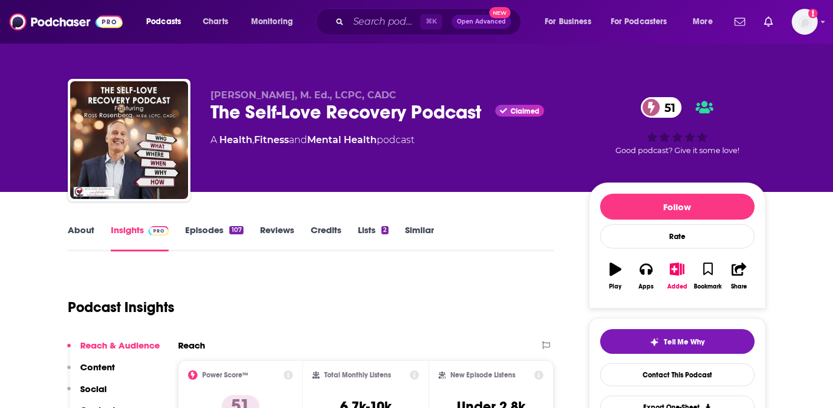
click at [418, 226] on link "Similar" at bounding box center [419, 238] width 29 height 27
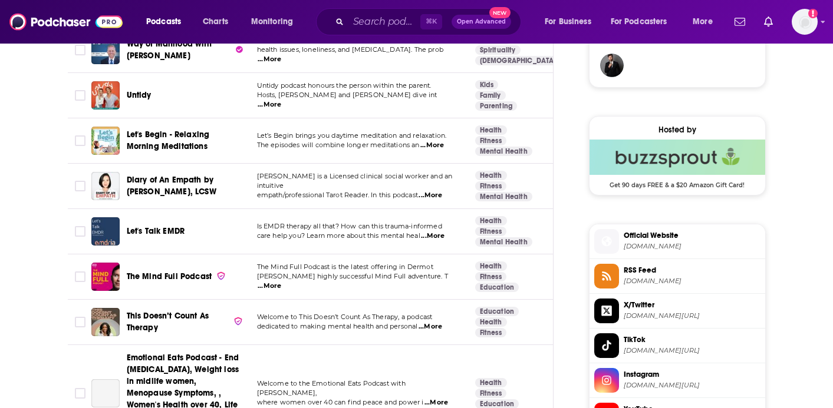
scroll to position [920, 0]
